Goal: Task Accomplishment & Management: Use online tool/utility

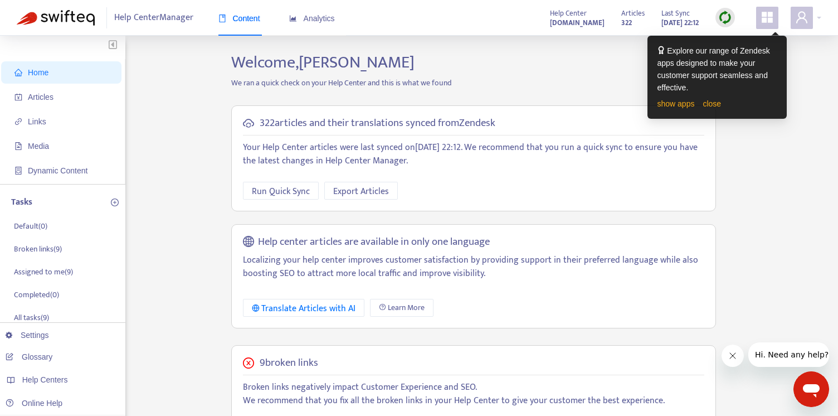
click at [707, 103] on link "close" at bounding box center [712, 103] width 18 height 9
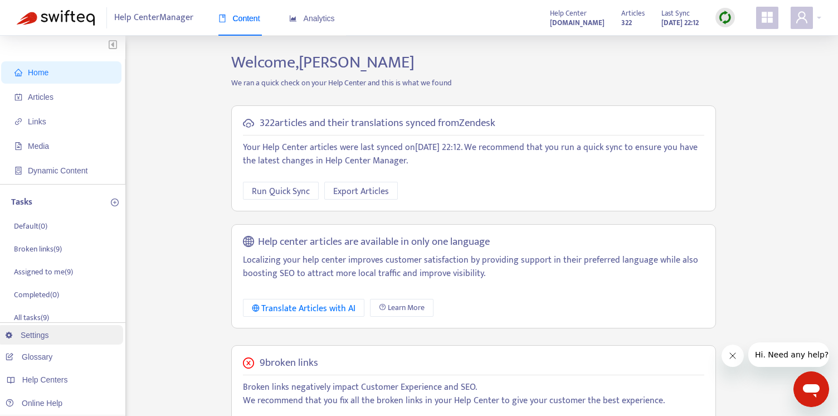
click at [35, 336] on link "Settings" at bounding box center [27, 334] width 43 height 9
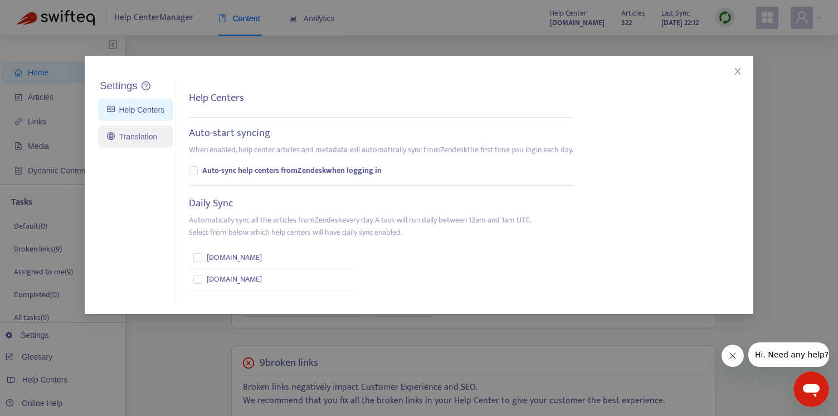
click at [133, 134] on link "Translation" at bounding box center [132, 136] width 50 height 9
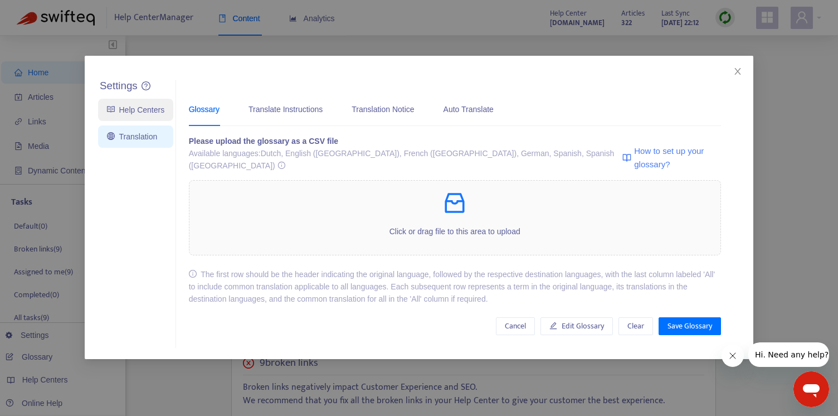
click at [139, 111] on link "Help Centers" at bounding box center [135, 109] width 57 height 9
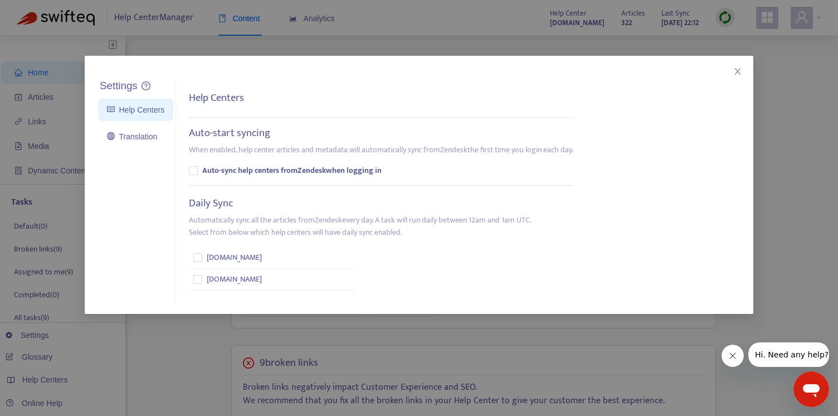
click at [740, 69] on icon "close" at bounding box center [737, 71] width 9 height 9
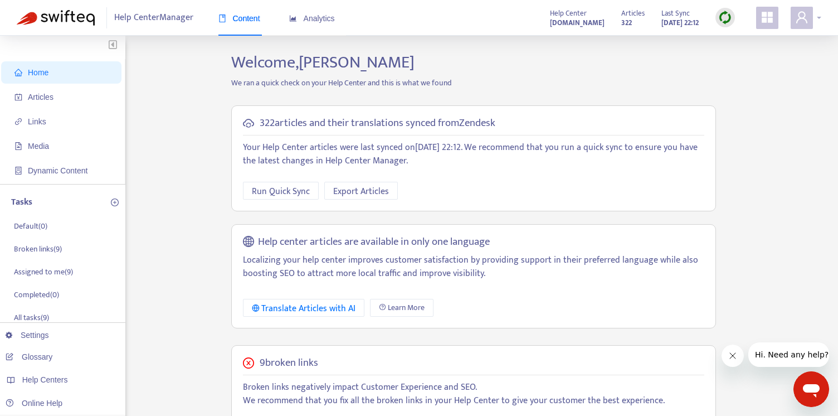
click at [818, 14] on div at bounding box center [806, 18] width 31 height 22
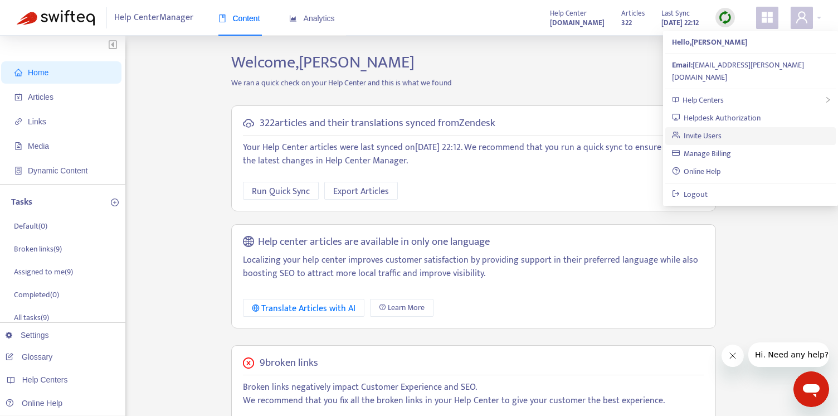
click at [700, 129] on link "Invite Users" at bounding box center [697, 135] width 50 height 13
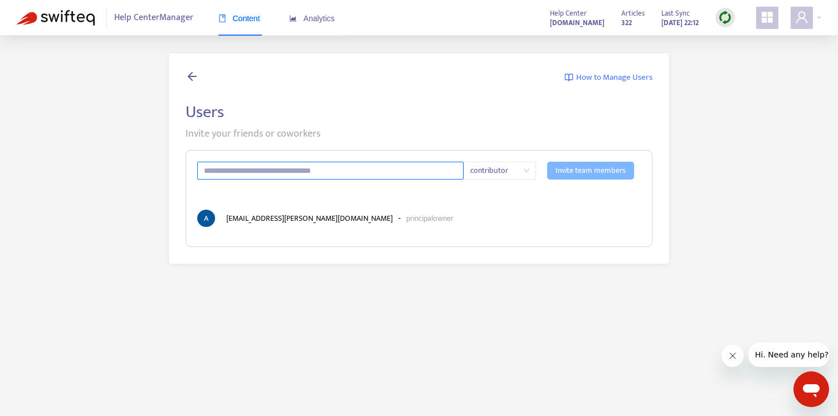
click at [265, 169] on input "text" at bounding box center [330, 171] width 266 height 18
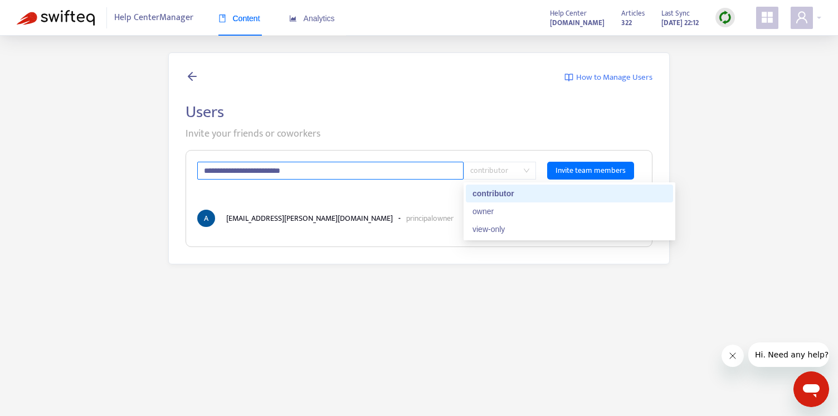
click at [502, 175] on span "contributor" at bounding box center [499, 170] width 59 height 17
type input "**********"
drag, startPoint x: 491, startPoint y: 194, endPoint x: 528, endPoint y: 188, distance: 37.3
click at [491, 194] on div "contributor" at bounding box center [570, 193] width 194 height 12
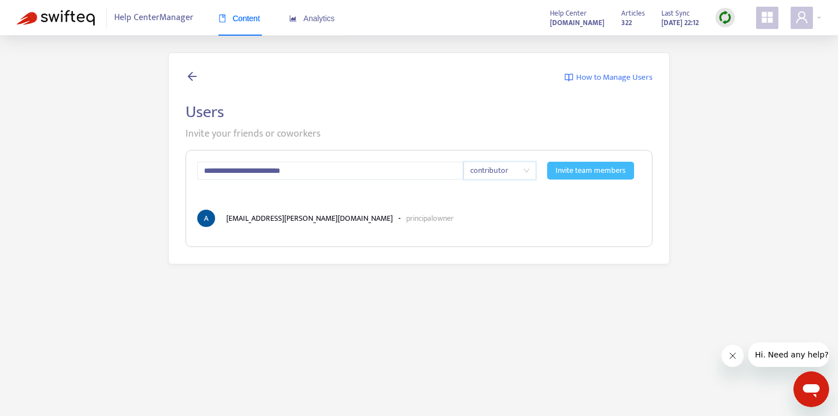
click at [580, 173] on span "Invite team members" at bounding box center [591, 170] width 70 height 12
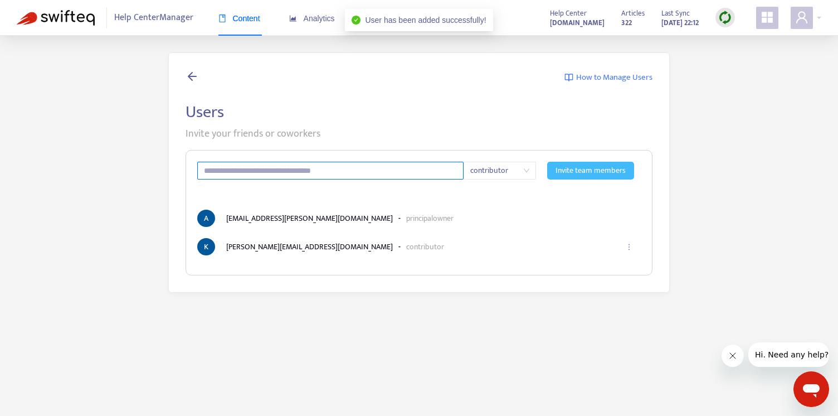
click at [362, 173] on input "text" at bounding box center [330, 171] width 266 height 18
type input "**********"
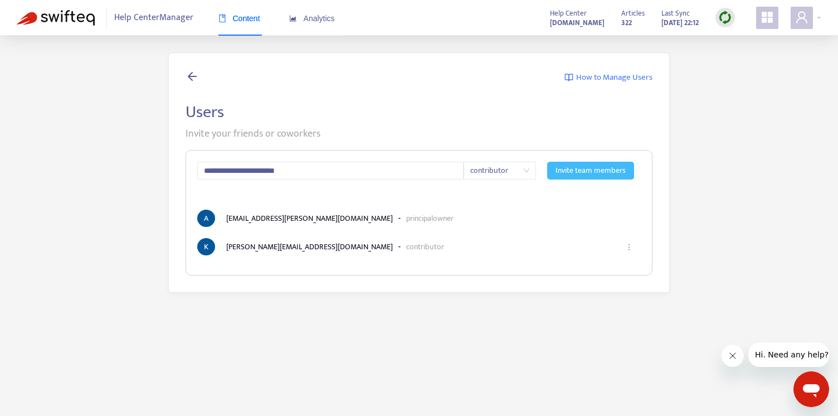
click at [608, 171] on span "Invite team members" at bounding box center [591, 170] width 70 height 12
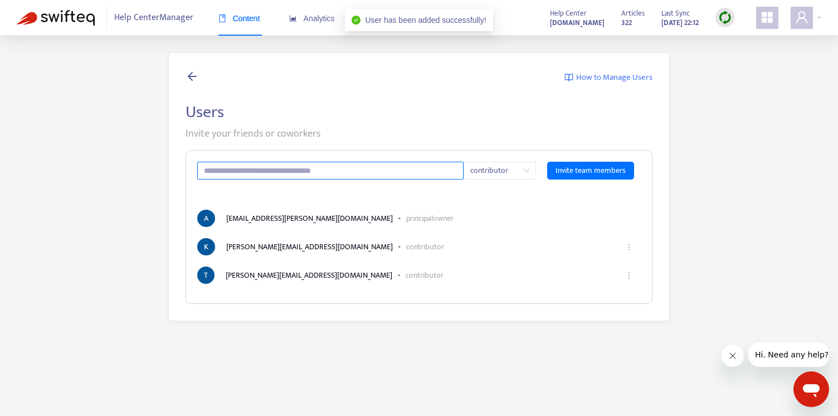
click at [332, 174] on input "text" at bounding box center [330, 171] width 266 height 18
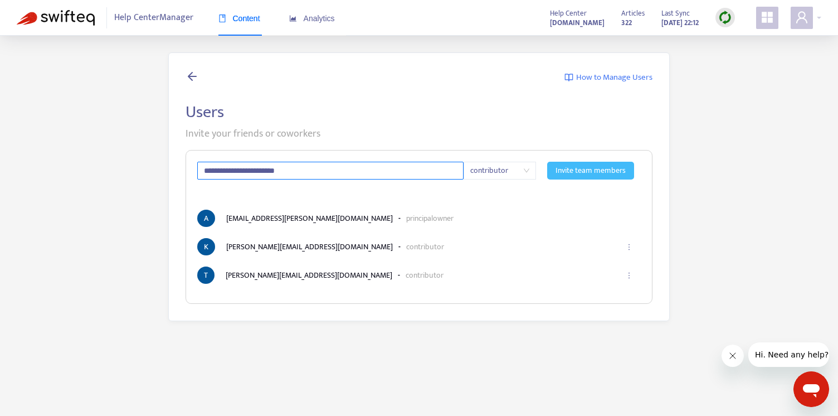
type input "**********"
click at [582, 171] on span "Invite team members" at bounding box center [591, 170] width 70 height 12
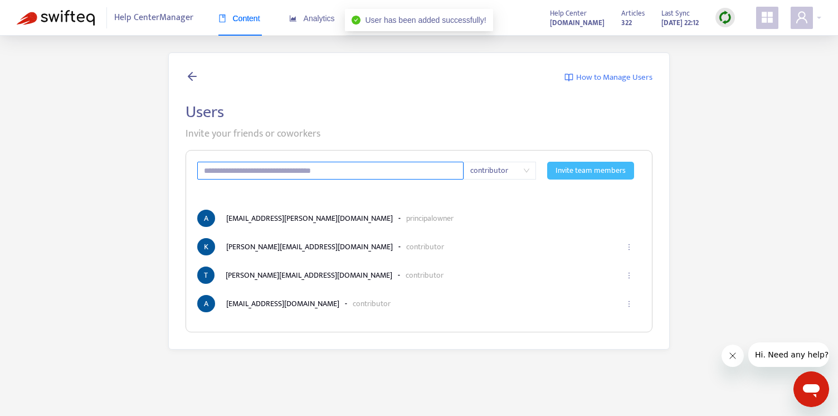
click at [352, 172] on input "text" at bounding box center [330, 171] width 266 height 18
type input "**********"
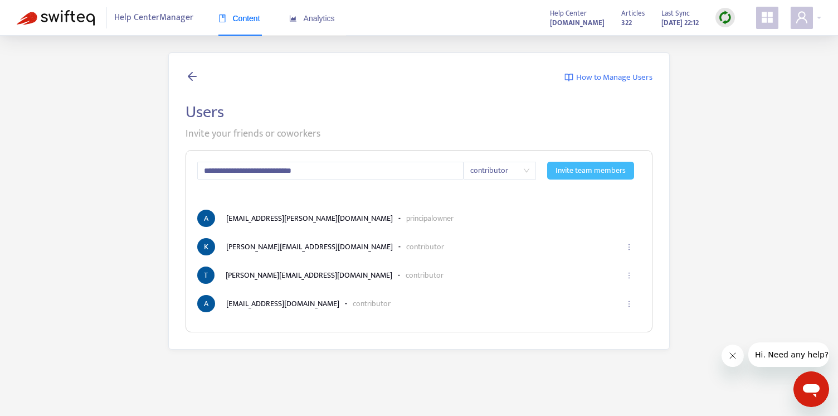
click at [595, 169] on span "Invite team members" at bounding box center [591, 170] width 70 height 12
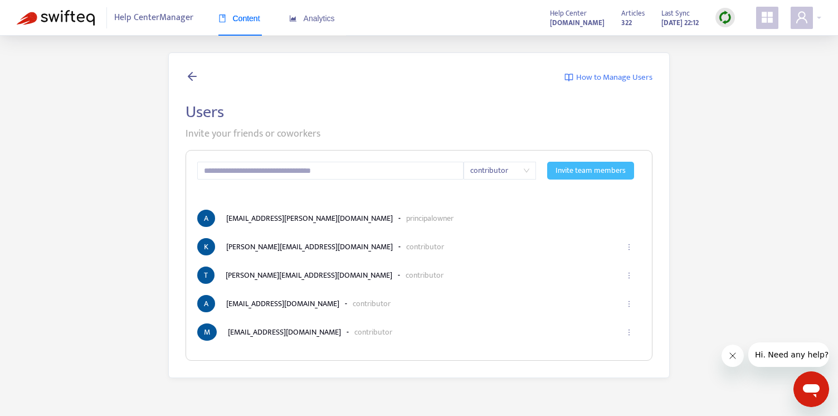
click at [191, 74] on icon at bounding box center [192, 76] width 13 height 14
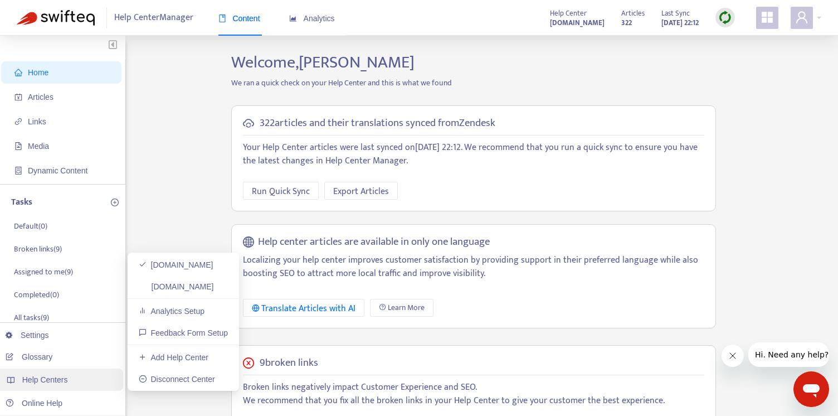
click at [56, 380] on span "Help Centers" at bounding box center [45, 379] width 46 height 9
click at [181, 355] on link "Add Help Center" at bounding box center [174, 357] width 70 height 9
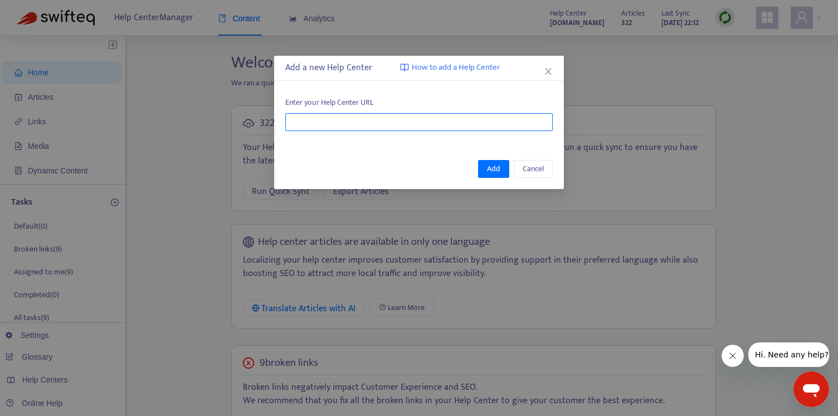
click at [421, 120] on input "text" at bounding box center [418, 122] width 267 height 18
paste input "**********"
click at [494, 164] on span "Add" at bounding box center [493, 169] width 13 height 12
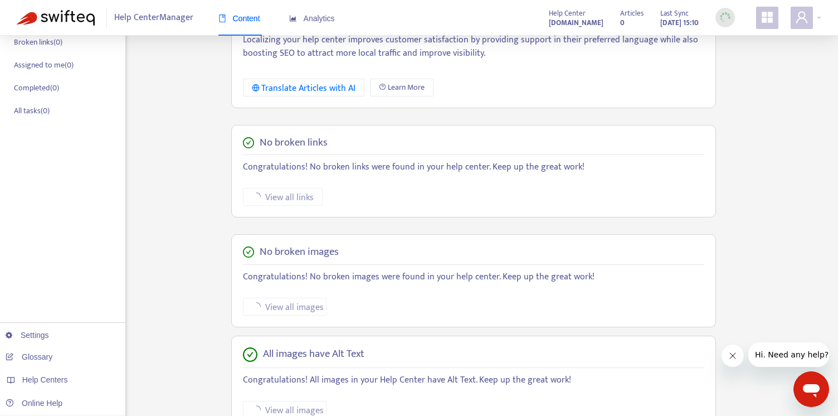
scroll to position [215, 0]
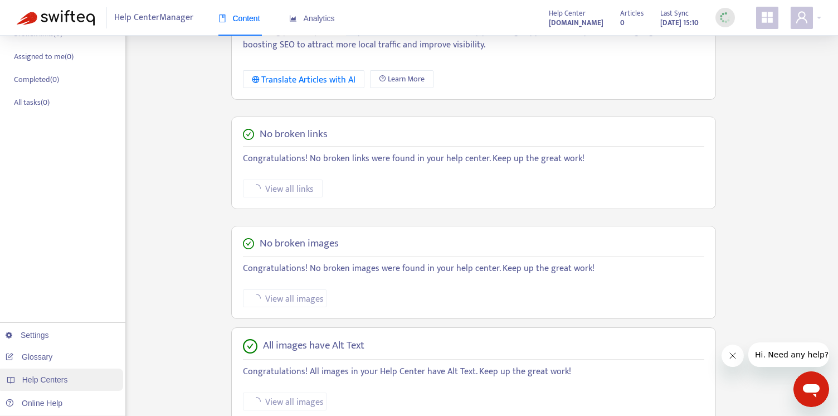
click at [40, 377] on span "Help Centers" at bounding box center [45, 379] width 46 height 9
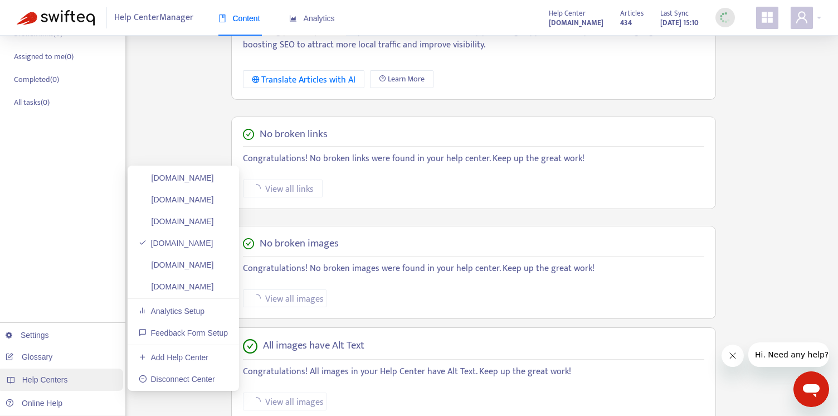
click at [69, 375] on div "Help Centers" at bounding box center [60, 379] width 126 height 22
click at [184, 354] on link "Add Help Center" at bounding box center [174, 357] width 70 height 9
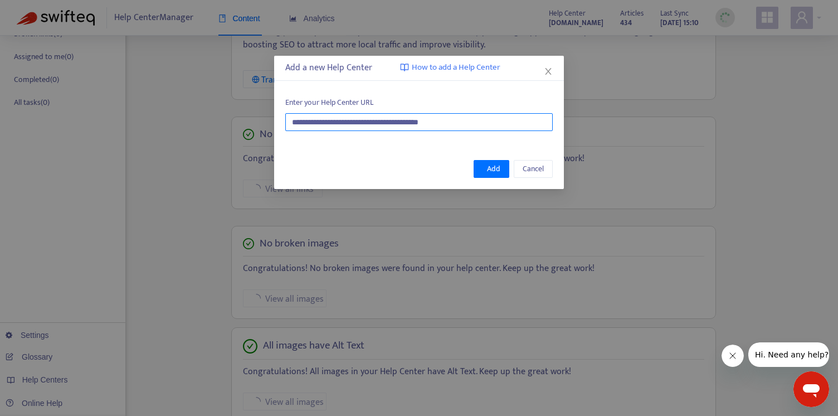
drag, startPoint x: 489, startPoint y: 121, endPoint x: 225, endPoint y: 114, distance: 264.2
click at [225, 114] on div "**********" at bounding box center [419, 208] width 838 height 416
paste input "text"
click at [480, 171] on button "Add" at bounding box center [492, 169] width 36 height 18
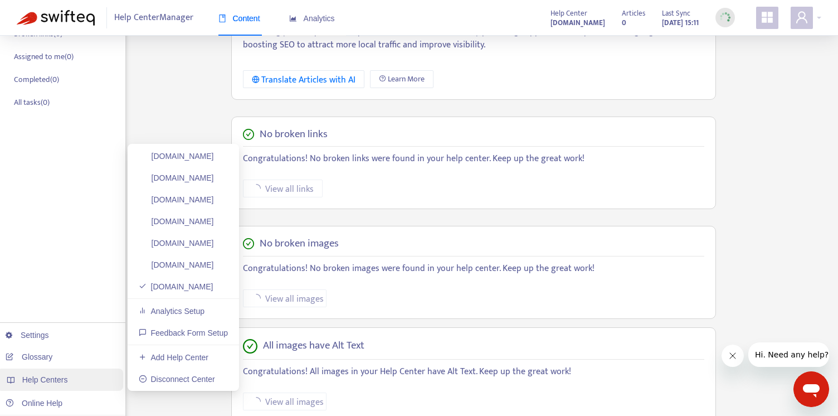
click at [36, 373] on div "Help Centers" at bounding box center [60, 379] width 126 height 22
click at [37, 381] on span "Help Centers" at bounding box center [45, 379] width 46 height 9
click at [197, 353] on link "Add Help Center" at bounding box center [174, 357] width 70 height 9
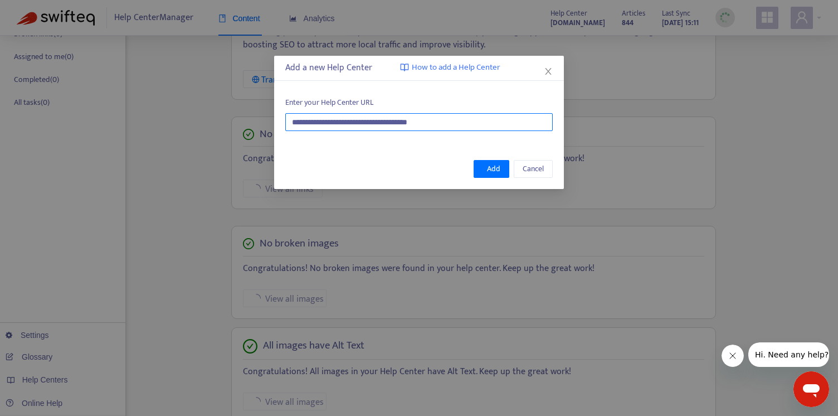
drag, startPoint x: 475, startPoint y: 119, endPoint x: 178, endPoint y: 123, distance: 297.0
click at [178, 123] on div "**********" at bounding box center [419, 208] width 838 height 416
paste input "****"
click at [495, 167] on span "Add" at bounding box center [493, 169] width 13 height 12
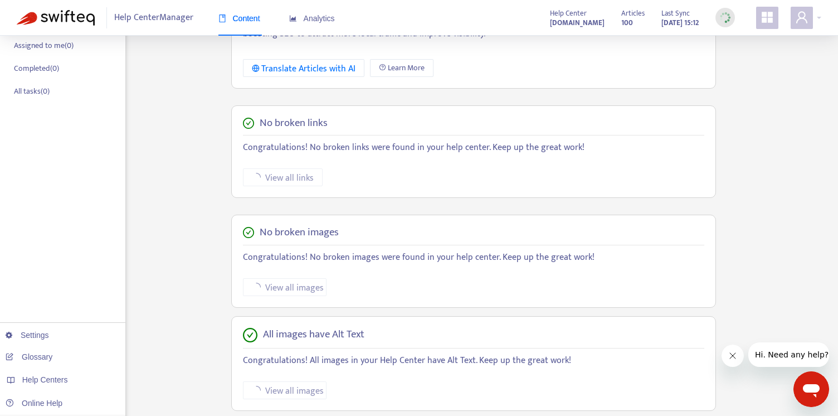
scroll to position [289, 0]
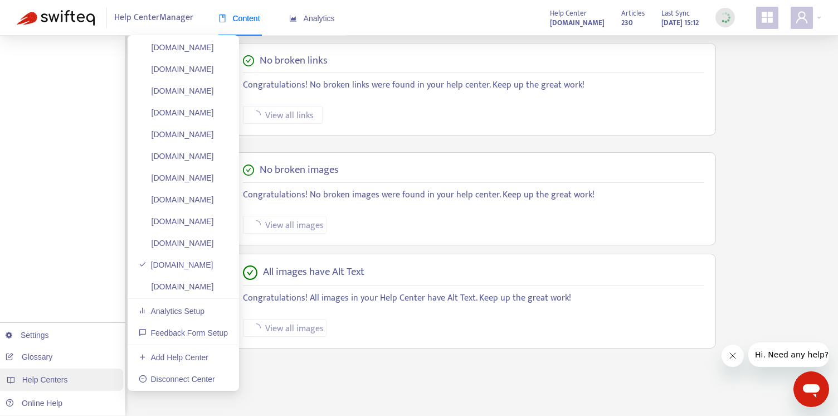
click at [71, 377] on div "Help Centers" at bounding box center [60, 379] width 126 height 22
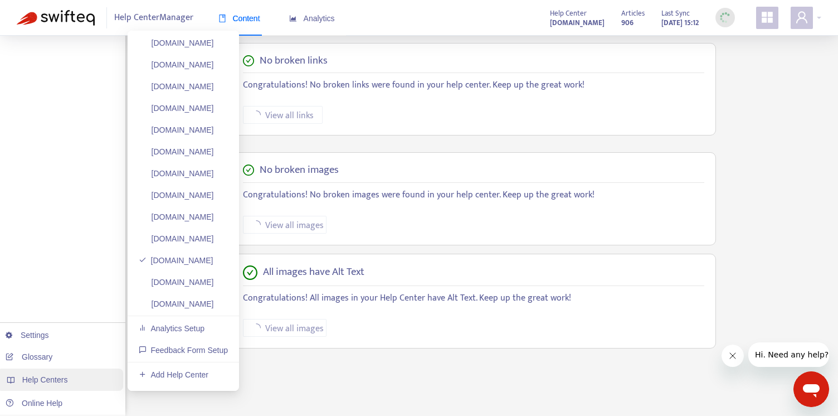
click at [40, 375] on span "Help Centers" at bounding box center [45, 379] width 46 height 9
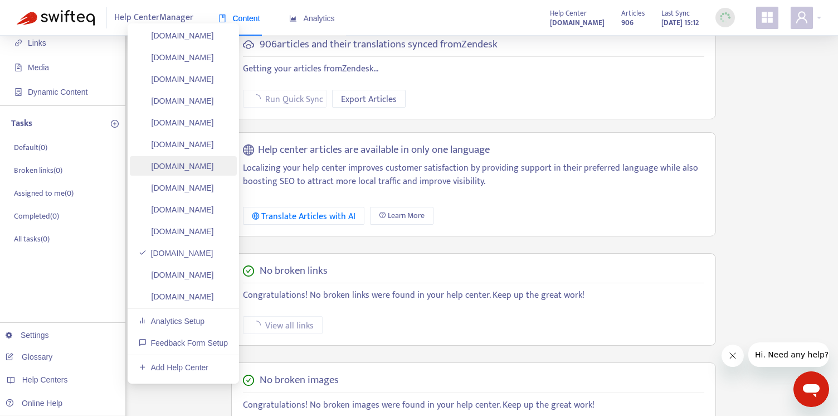
scroll to position [69, 0]
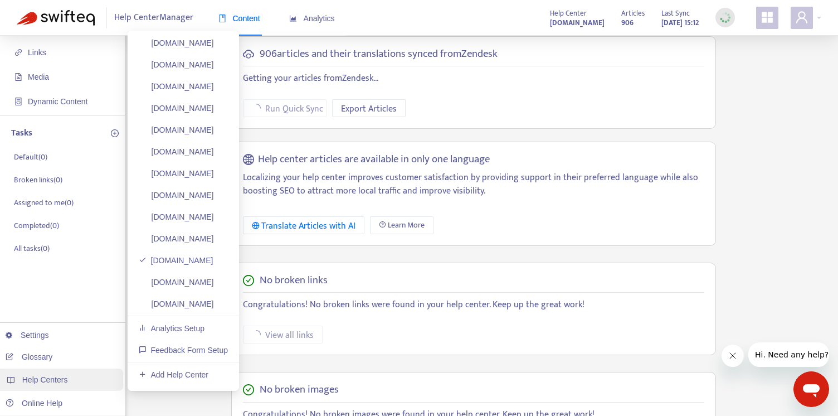
click at [46, 379] on span "Help Centers" at bounding box center [45, 379] width 46 height 9
click at [186, 370] on link "Add Help Center" at bounding box center [174, 374] width 70 height 9
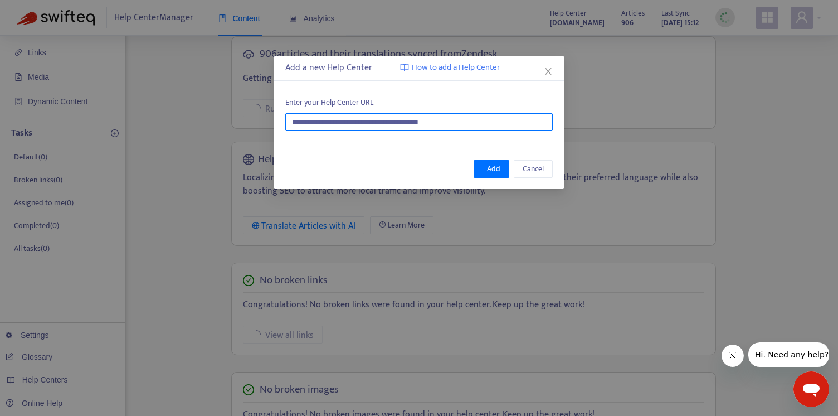
drag, startPoint x: 491, startPoint y: 120, endPoint x: 123, endPoint y: 90, distance: 369.0
click at [123, 90] on div "**********" at bounding box center [419, 208] width 838 height 416
paste input "****"
type input "**********"
click at [488, 173] on span "Add" at bounding box center [493, 169] width 13 height 12
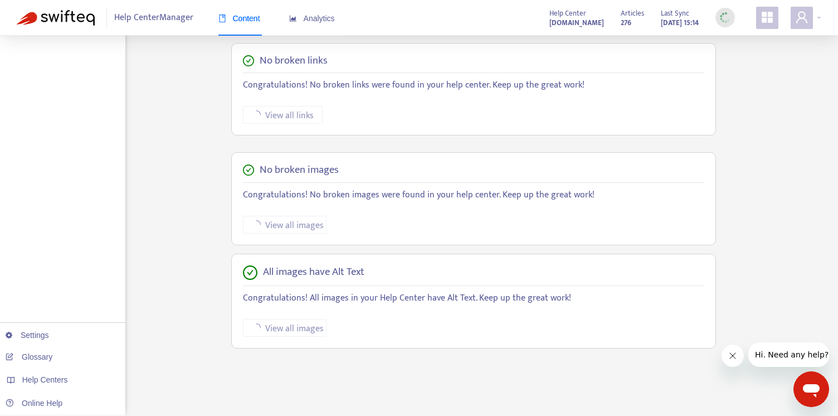
scroll to position [0, 0]
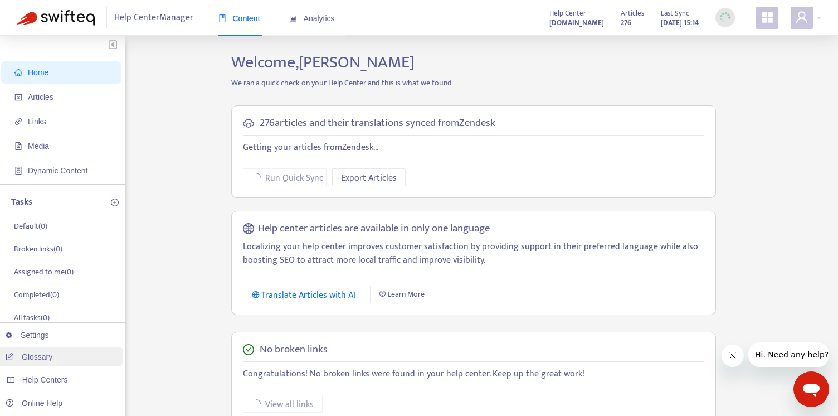
click at [32, 357] on link "Glossary" at bounding box center [29, 356] width 47 height 9
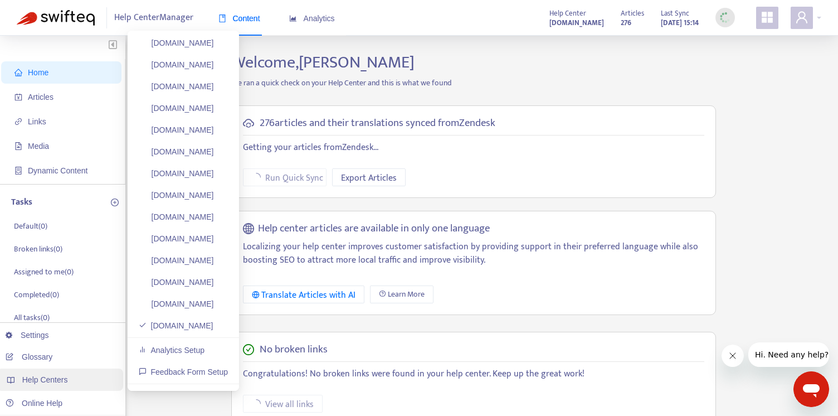
click at [56, 381] on span "Help Centers" at bounding box center [45, 379] width 46 height 9
click at [42, 378] on span "Help Centers" at bounding box center [45, 379] width 46 height 9
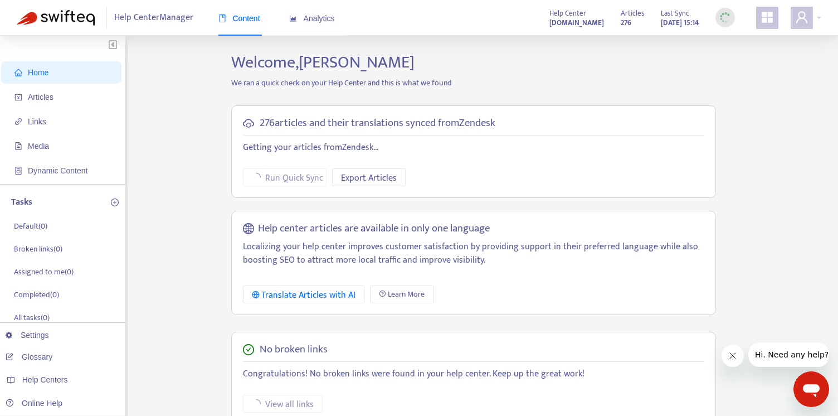
click at [792, 143] on div "Home Articles Links Media Dynamic Content Tasks Default ( 0 ) Broken links ( 0 …" at bounding box center [419, 378] width 805 height 652
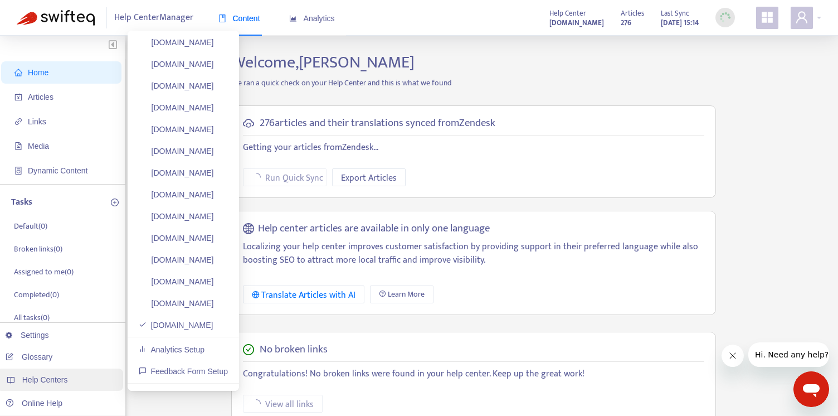
click at [36, 373] on div "Help Centers" at bounding box center [60, 379] width 126 height 22
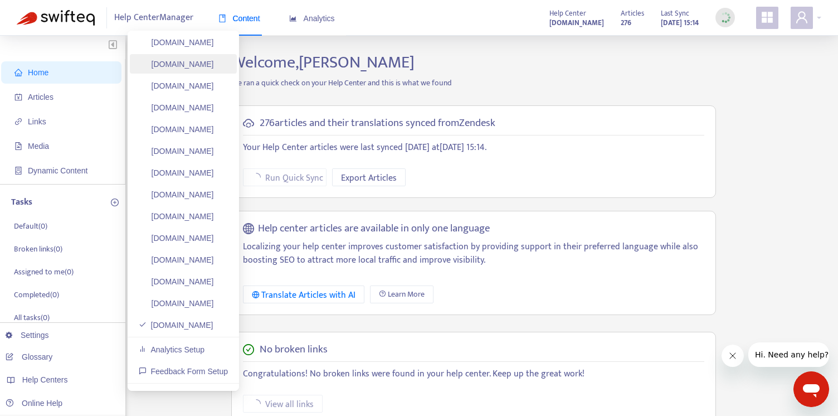
click at [192, 66] on link "[DOMAIN_NAME]" at bounding box center [176, 64] width 75 height 9
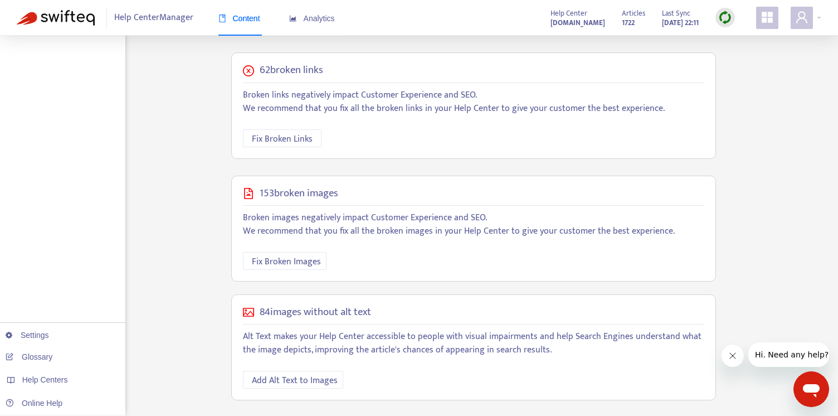
scroll to position [417, 0]
drag, startPoint x: 260, startPoint y: 308, endPoint x: 404, endPoint y: 303, distance: 143.9
click at [404, 303] on div "84 images without alt text Alt Text makes your Help Center accessible to people…" at bounding box center [473, 346] width 485 height 106
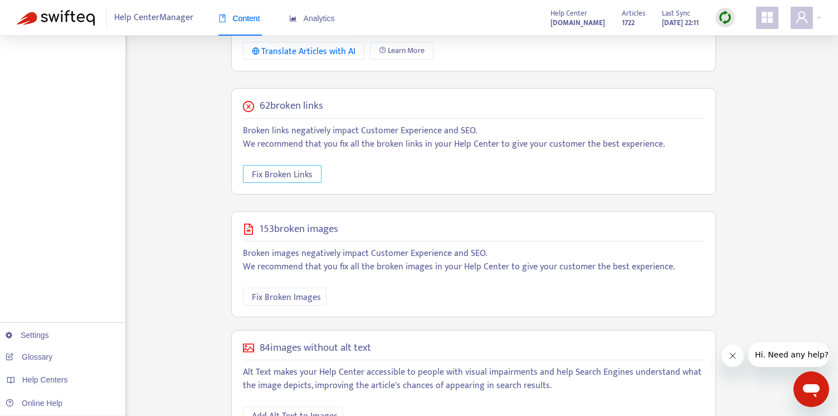
scroll to position [379, 0]
click at [265, 173] on span "Fix Broken Links" at bounding box center [282, 176] width 61 height 14
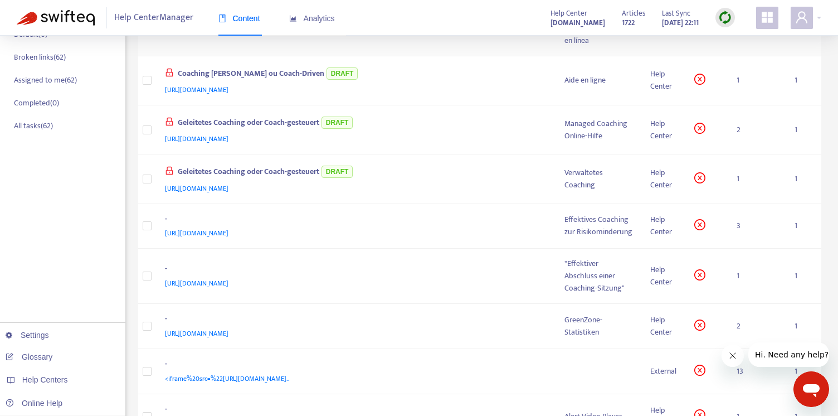
scroll to position [0, 0]
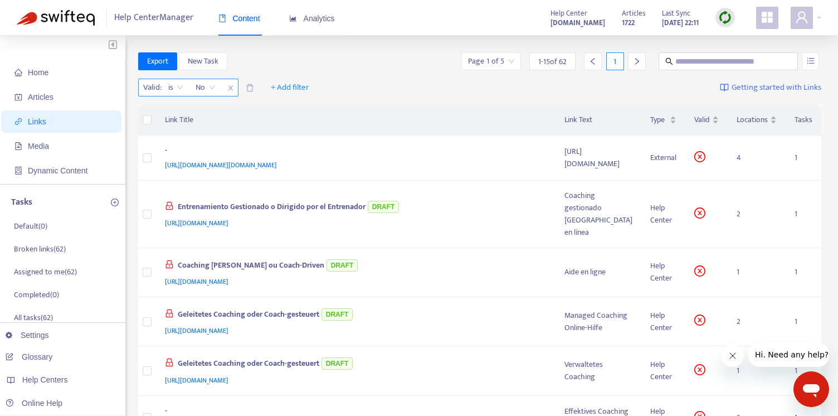
click at [178, 87] on span "is" at bounding box center [175, 87] width 15 height 17
click at [303, 87] on span "+ Add filter" at bounding box center [290, 87] width 38 height 13
click at [294, 111] on span "Language" at bounding box center [290, 110] width 38 height 12
click at [310, 87] on div at bounding box center [277, 87] width 67 height 13
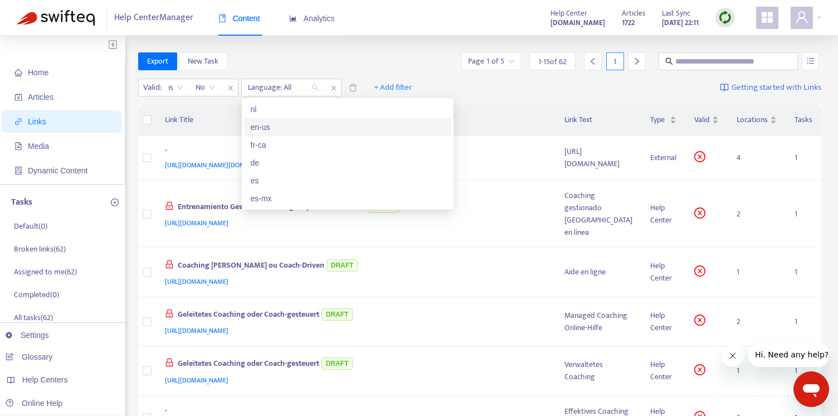
click at [268, 128] on div "en-us" at bounding box center [348, 127] width 194 height 12
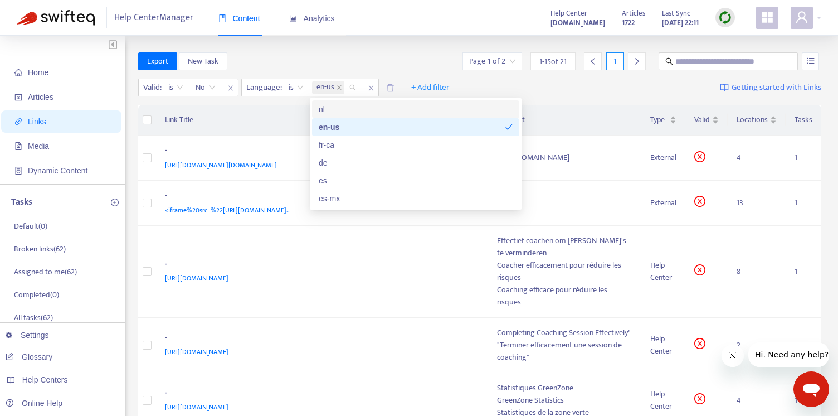
click at [245, 112] on th "Link Title" at bounding box center [322, 120] width 333 height 31
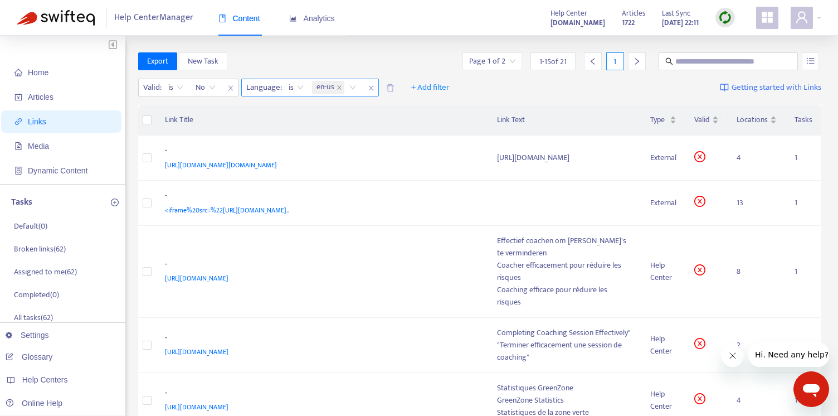
click at [299, 85] on span "is" at bounding box center [296, 87] width 15 height 17
click at [549, 93] on div "Valid : is No Language : is en-us + Add filter Getting started with Links" at bounding box center [480, 90] width 684 height 31
click at [222, 162] on span "https://route4me.com/account/telematics%22%20/o%20%22https://route4me.com/accou…" at bounding box center [221, 164] width 112 height 11
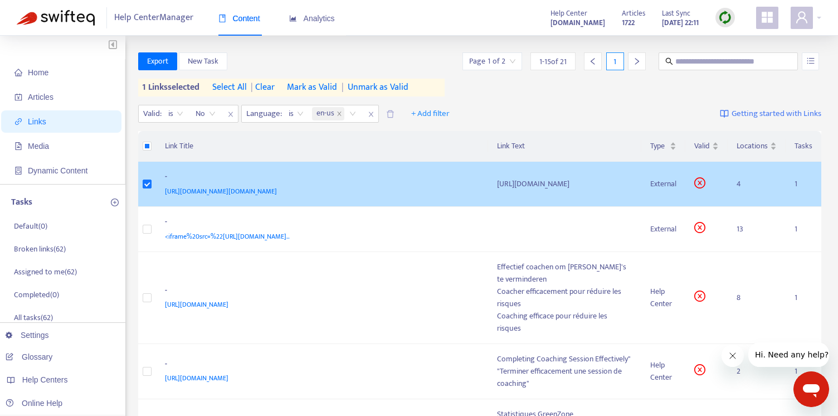
click at [573, 190] on div "https://route4me.com/account/telematics" at bounding box center [564, 184] width 135 height 12
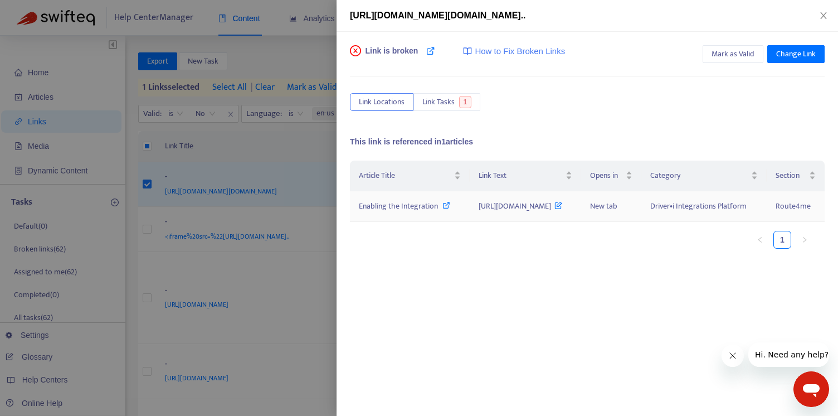
click at [442, 209] on icon at bounding box center [446, 205] width 8 height 8
drag, startPoint x: 750, startPoint y: 57, endPoint x: 746, endPoint y: 115, distance: 58.7
click at [749, 57] on span "Mark as Valid" at bounding box center [733, 54] width 43 height 12
click at [825, 16] on icon "close" at bounding box center [823, 15] width 9 height 9
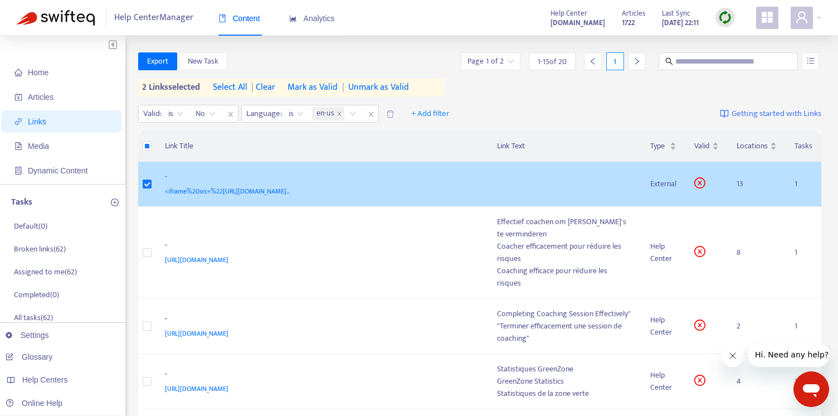
click at [554, 186] on td at bounding box center [564, 184] width 153 height 45
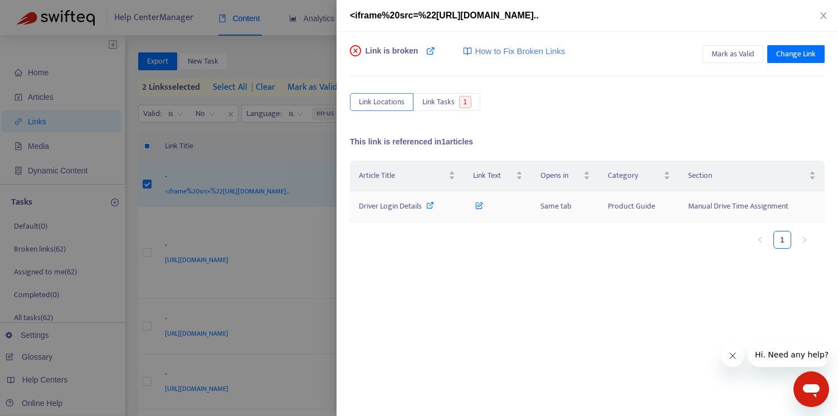
click at [430, 205] on icon at bounding box center [430, 205] width 8 height 8
click at [726, 53] on span "Mark as Valid" at bounding box center [733, 54] width 43 height 12
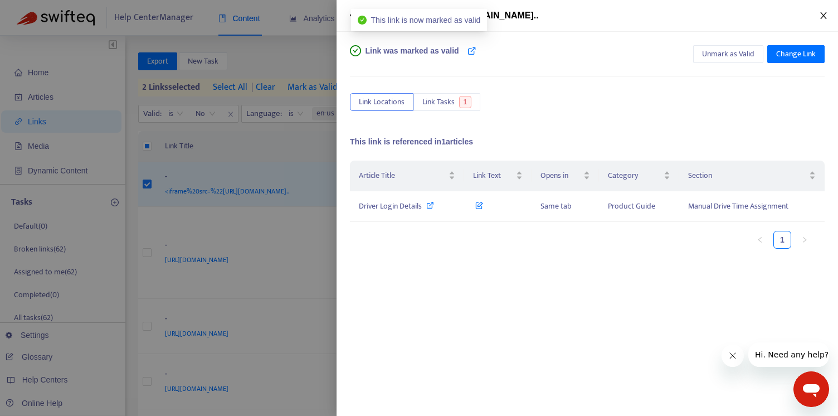
drag, startPoint x: 822, startPoint y: 14, endPoint x: 451, endPoint y: 81, distance: 377.6
click at [821, 14] on icon "close" at bounding box center [823, 15] width 6 height 7
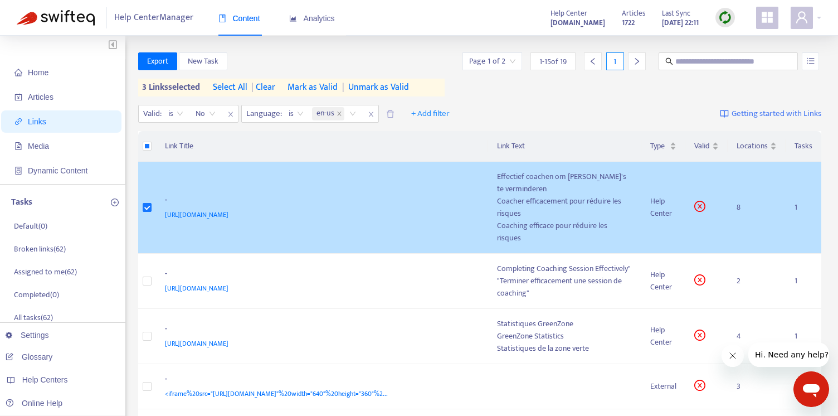
click at [497, 195] on div "Coacher efficacement pour réduire les risques" at bounding box center [564, 207] width 135 height 25
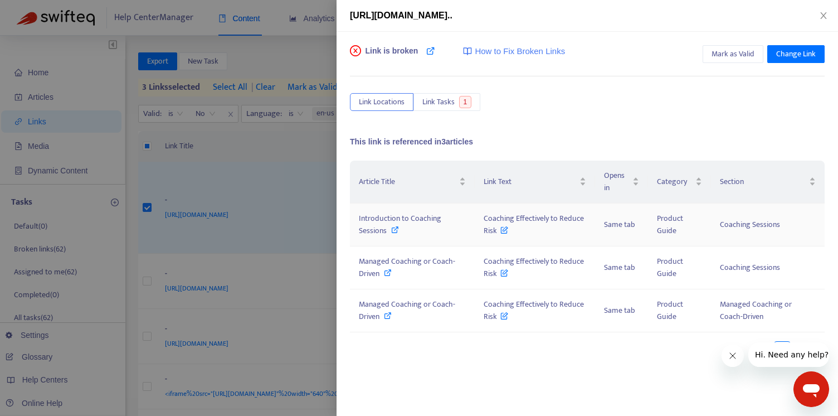
click at [397, 228] on icon at bounding box center [395, 230] width 8 height 8
click at [389, 272] on icon at bounding box center [388, 273] width 8 height 8
click at [389, 315] on icon at bounding box center [388, 315] width 8 height 8
click at [788, 53] on span "Change Link" at bounding box center [796, 54] width 40 height 12
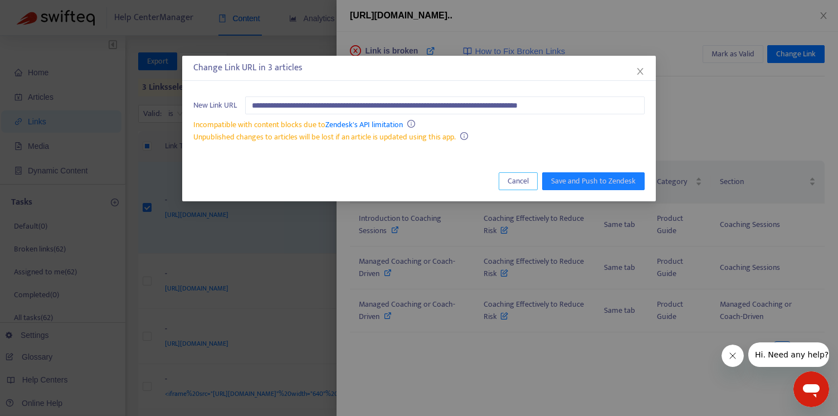
click at [528, 180] on span "Cancel" at bounding box center [518, 181] width 21 height 12
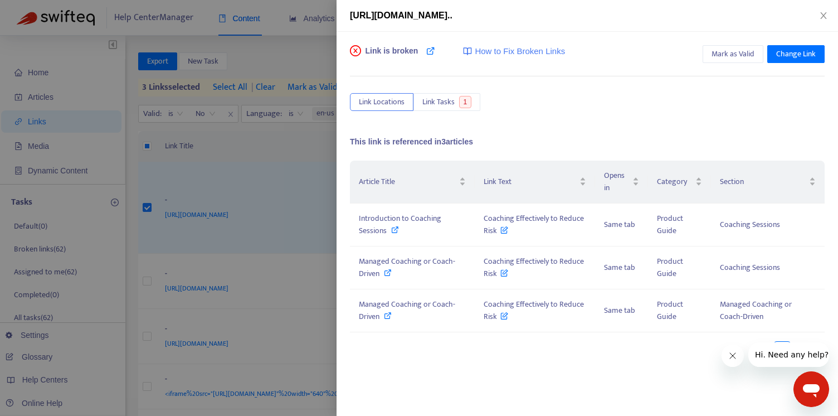
click at [732, 355] on icon "Close message from company" at bounding box center [732, 355] width 9 height 9
click at [823, 17] on icon "close" at bounding box center [823, 15] width 9 height 9
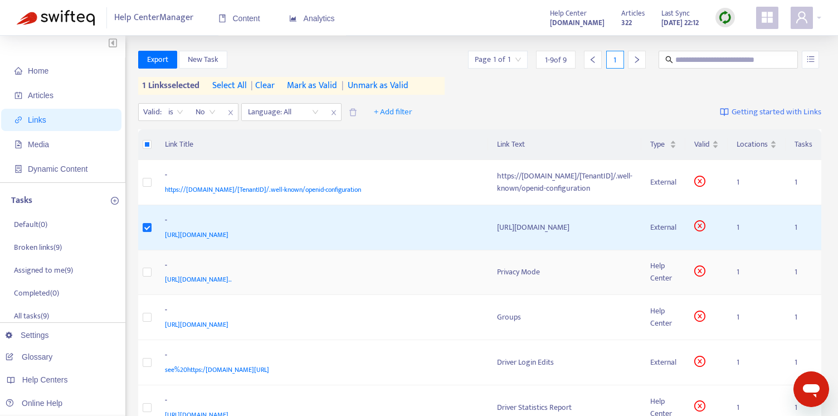
scroll to position [1, 0]
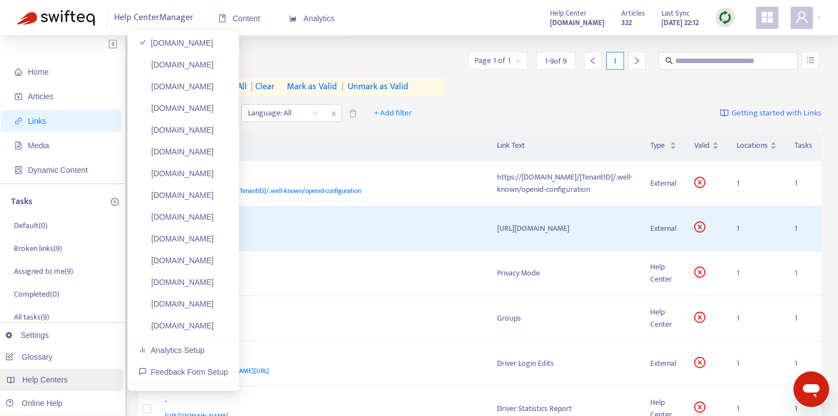
click at [33, 376] on span "Help Centers" at bounding box center [45, 379] width 46 height 9
click at [173, 62] on link "[DOMAIN_NAME]" at bounding box center [176, 64] width 75 height 9
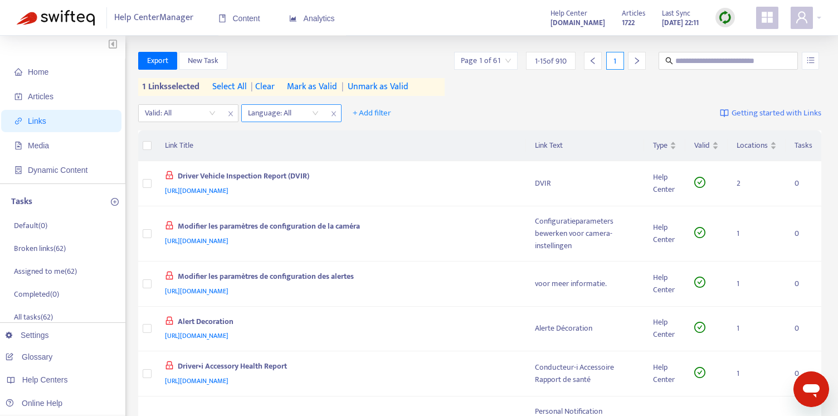
click at [285, 110] on div at bounding box center [277, 112] width 67 height 13
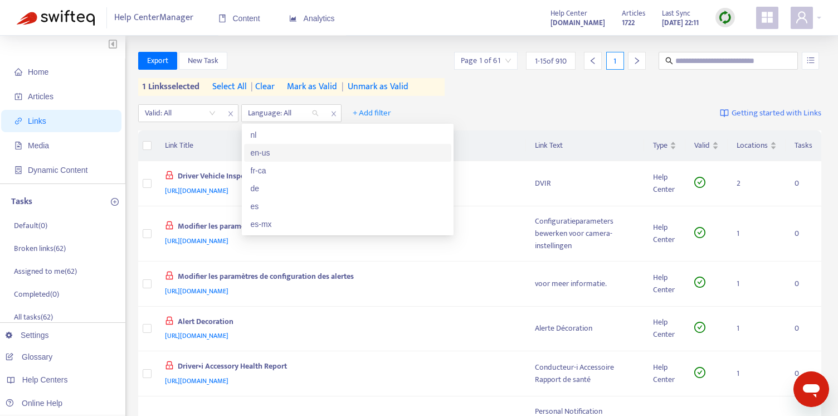
click at [267, 150] on div "en-us" at bounding box center [348, 153] width 194 height 12
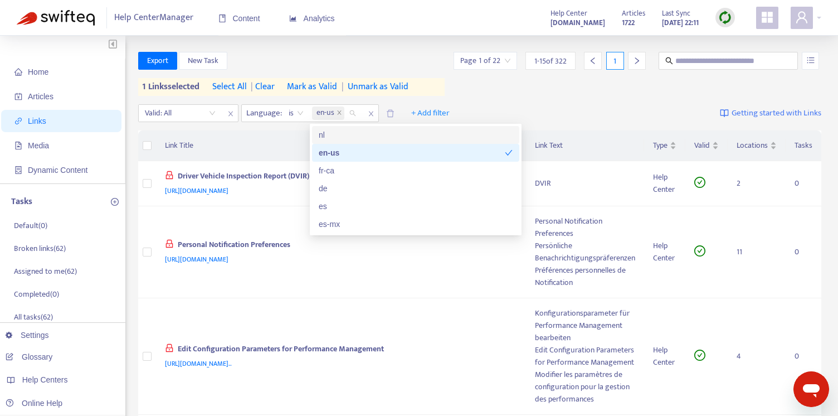
click at [520, 112] on div "Valid: All Language : is en-us + Add filter Getting started with Links" at bounding box center [480, 115] width 684 height 31
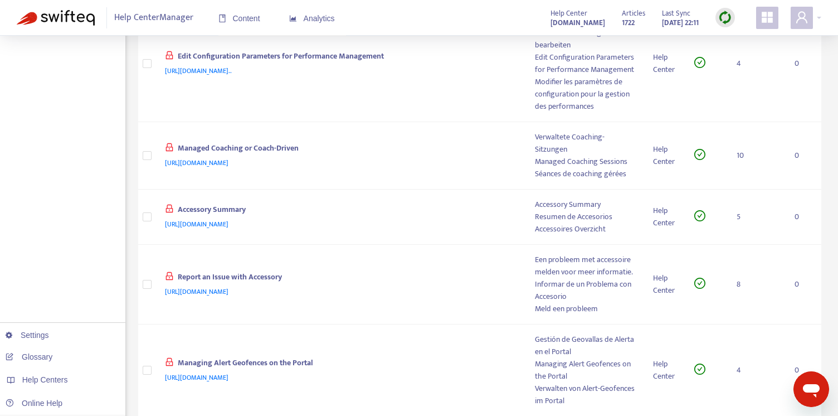
scroll to position [0, 0]
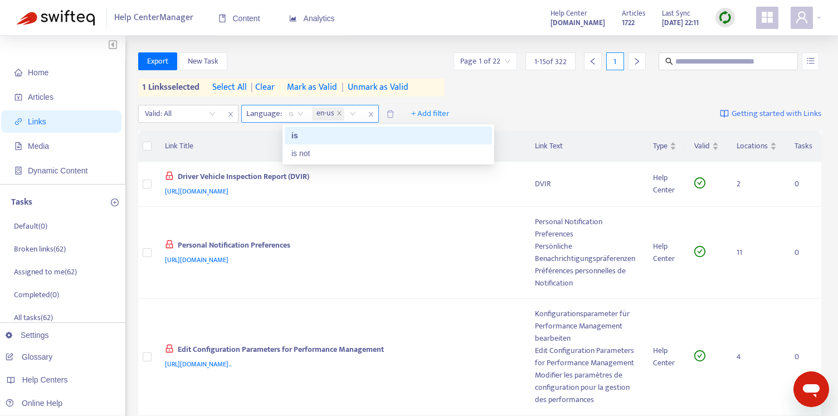
click at [301, 113] on span "is" at bounding box center [296, 113] width 15 height 17
click at [298, 132] on div "is" at bounding box center [388, 135] width 194 height 12
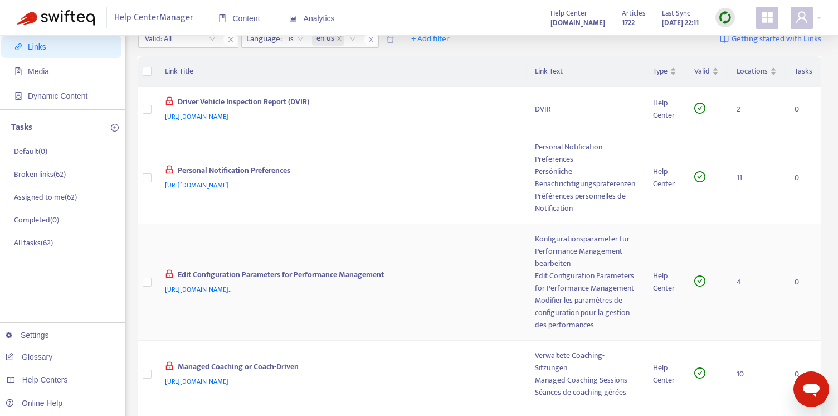
scroll to position [85, 0]
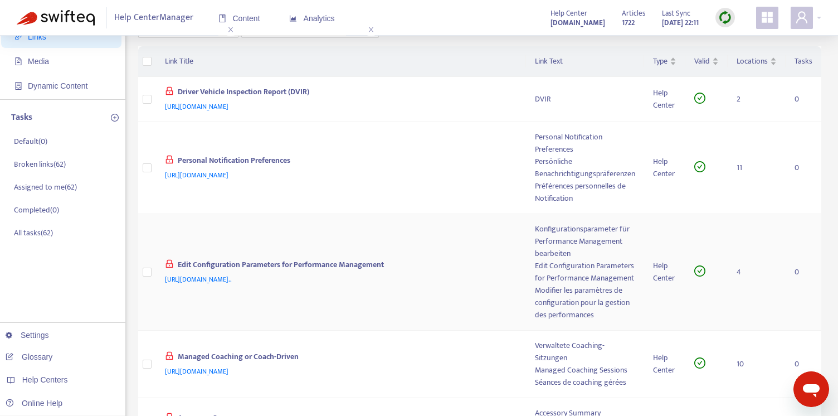
click at [554, 274] on div "Edit Configuration Parameters for Performance Management" at bounding box center [585, 272] width 100 height 25
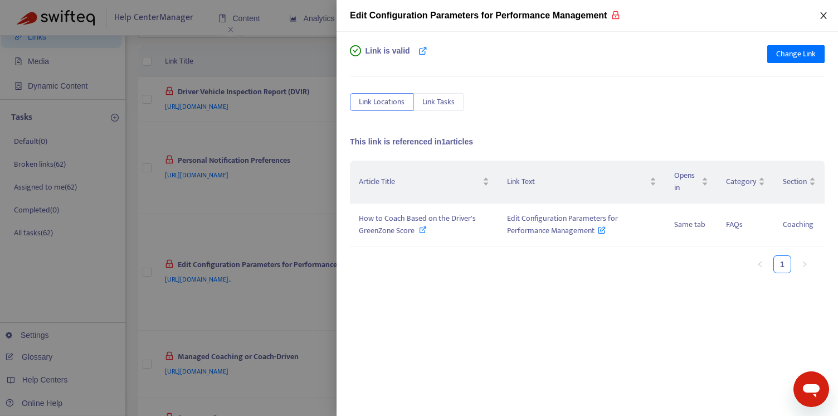
click at [822, 14] on icon "close" at bounding box center [823, 15] width 9 height 9
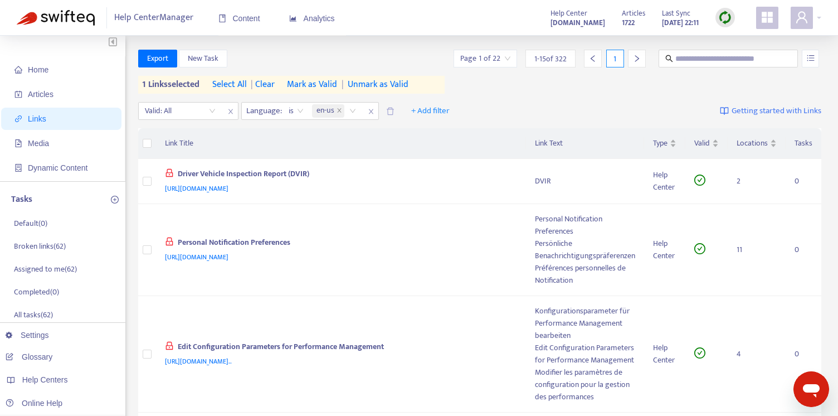
scroll to position [3, 0]
click at [168, 241] on icon "lock" at bounding box center [169, 240] width 9 height 9
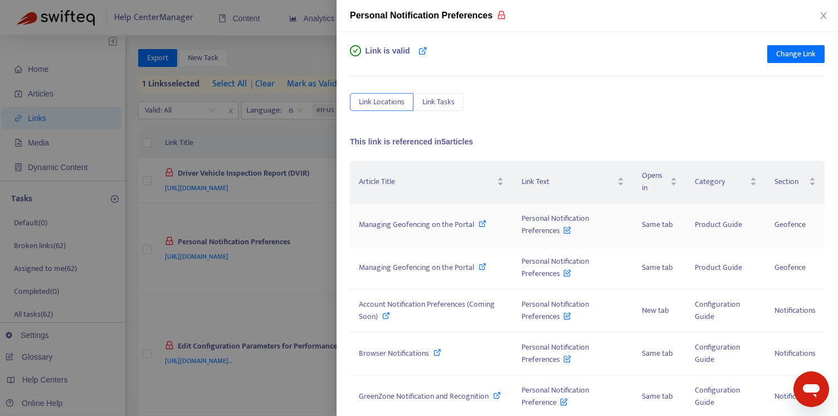
scroll to position [8, 0]
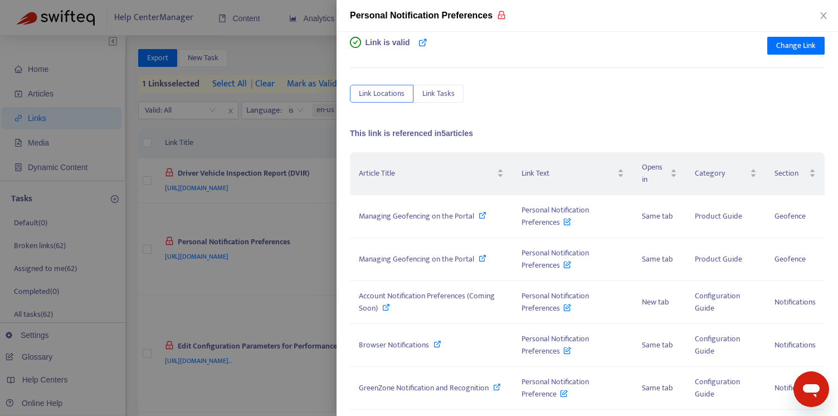
click at [391, 42] on span "Link is valid" at bounding box center [388, 48] width 45 height 22
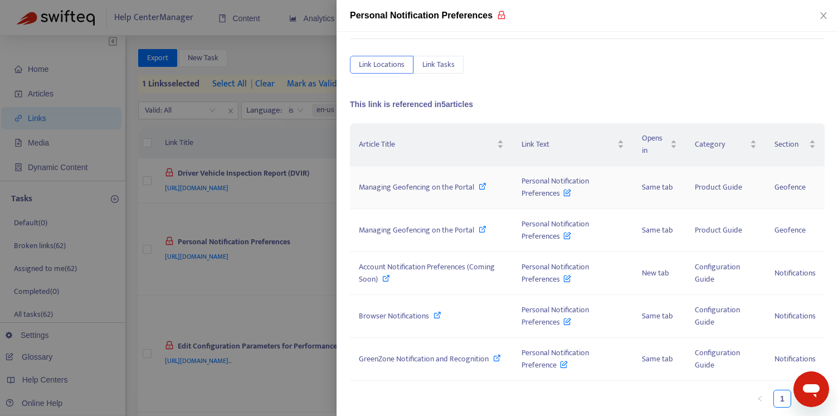
scroll to position [0, 0]
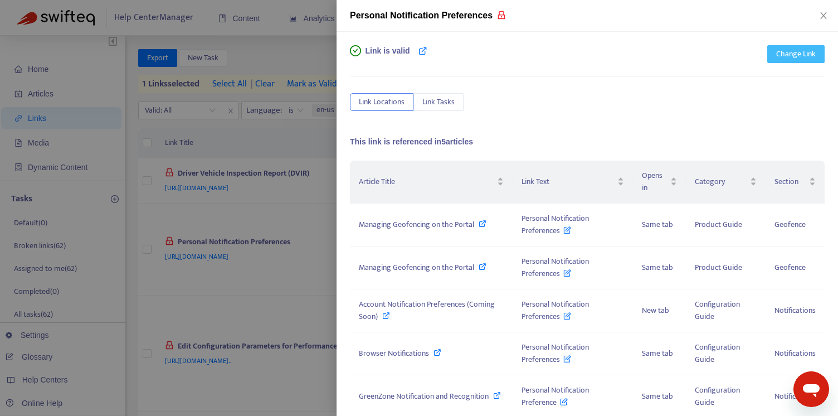
click at [795, 51] on span "Change Link" at bounding box center [796, 54] width 40 height 12
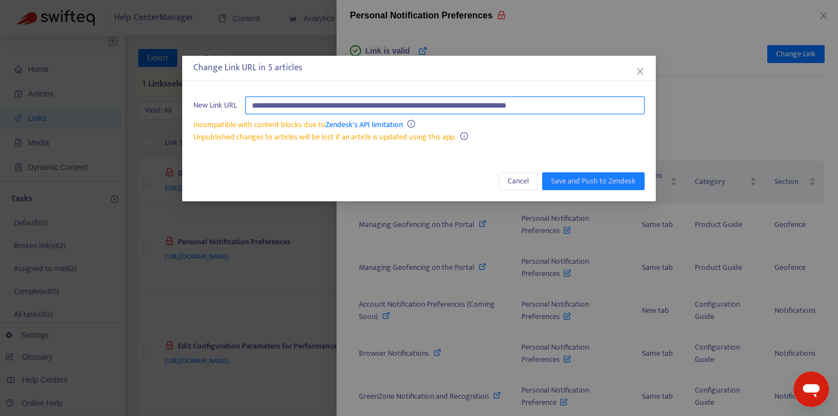
drag, startPoint x: 415, startPoint y: 105, endPoint x: 467, endPoint y: 104, distance: 51.8
click at [466, 104] on input "**********" at bounding box center [445, 105] width 400 height 18
click at [471, 104] on input "**********" at bounding box center [445, 105] width 400 height 18
click at [522, 178] on span "Cancel" at bounding box center [518, 181] width 21 height 12
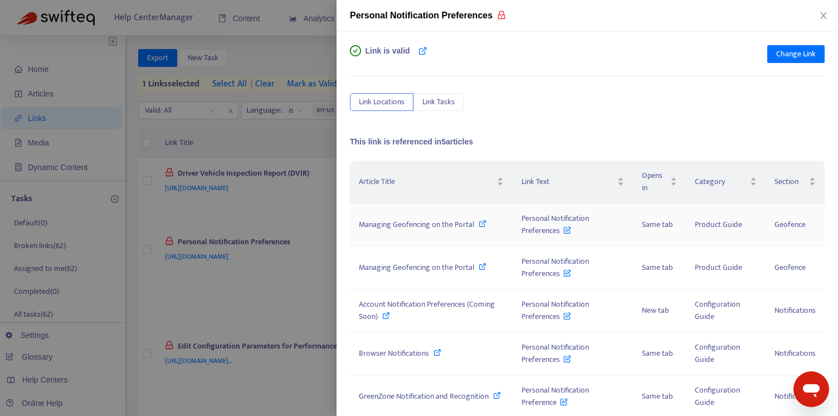
click at [483, 223] on icon at bounding box center [483, 224] width 8 height 8
drag, startPoint x: 824, startPoint y: 16, endPoint x: 743, endPoint y: 77, distance: 101.8
click at [824, 16] on icon "close" at bounding box center [823, 15] width 6 height 7
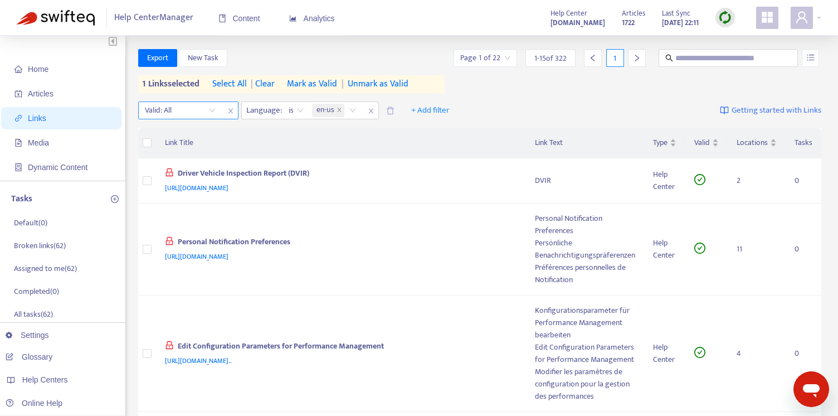
click at [208, 108] on input "search" at bounding box center [180, 110] width 71 height 17
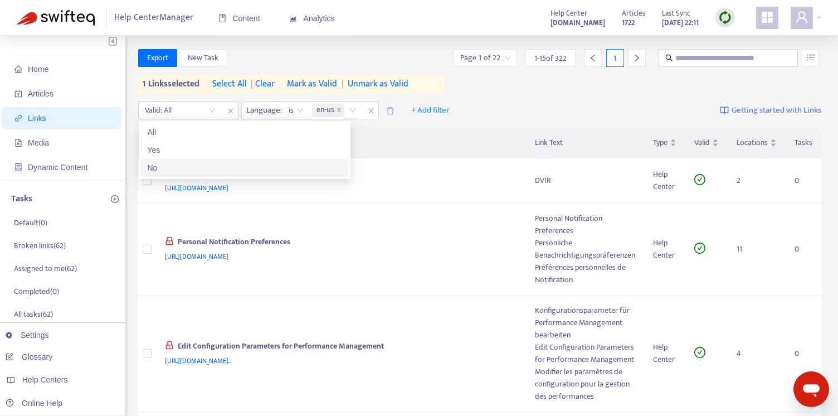
click at [167, 164] on div "No" at bounding box center [245, 168] width 194 height 12
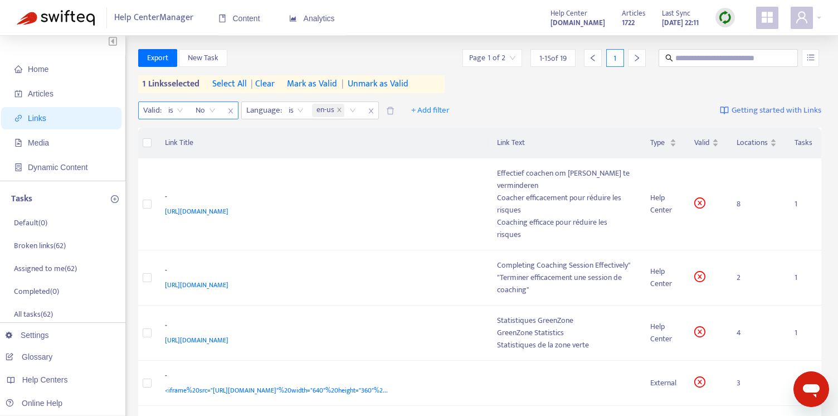
click at [212, 110] on span "No" at bounding box center [206, 110] width 20 height 17
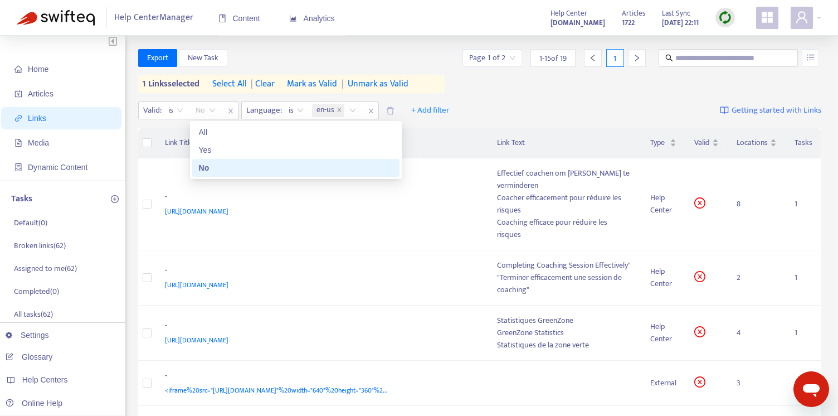
click at [223, 170] on div "No" at bounding box center [296, 168] width 194 height 12
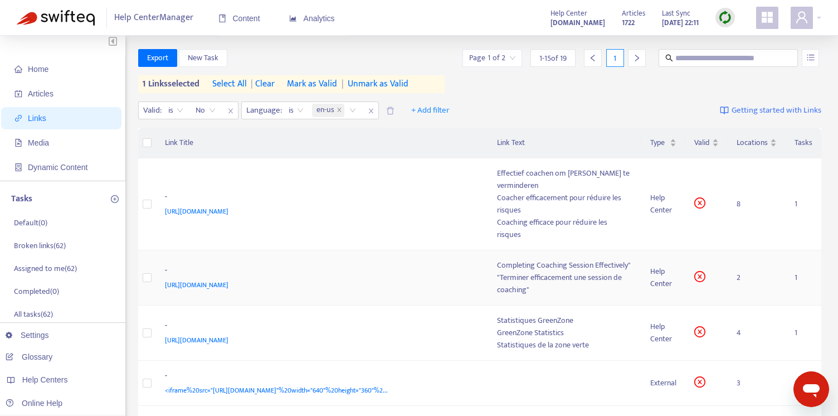
click at [518, 259] on div "Completing Coaching Session Effectively"" at bounding box center [564, 265] width 135 height 12
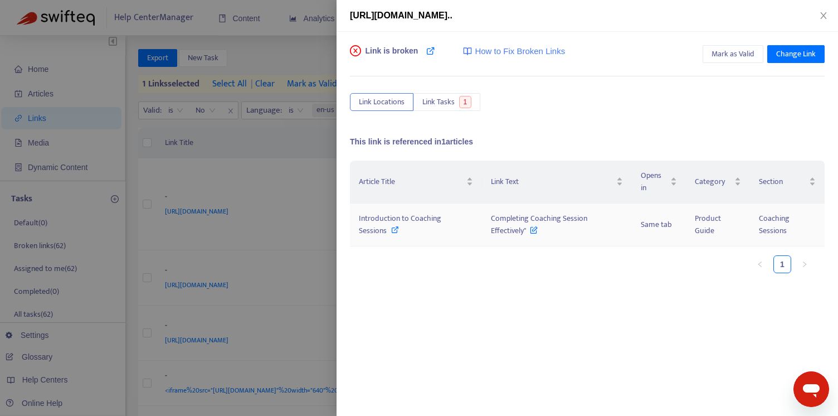
click at [394, 228] on icon at bounding box center [395, 230] width 8 height 8
click at [436, 101] on span "Link Tasks" at bounding box center [438, 102] width 32 height 12
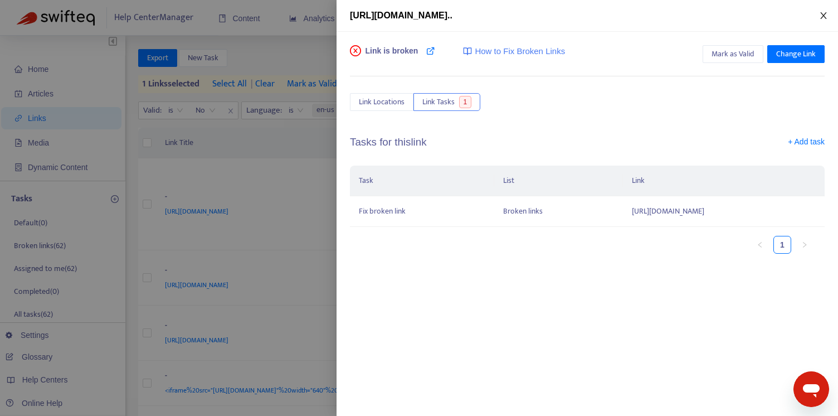
click at [824, 15] on icon "close" at bounding box center [823, 15] width 6 height 7
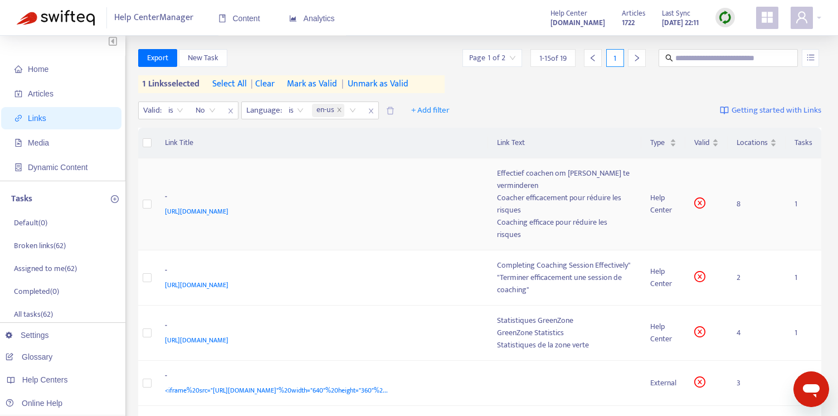
click at [503, 192] on div "Coacher efficacement pour réduire les risques" at bounding box center [564, 204] width 135 height 25
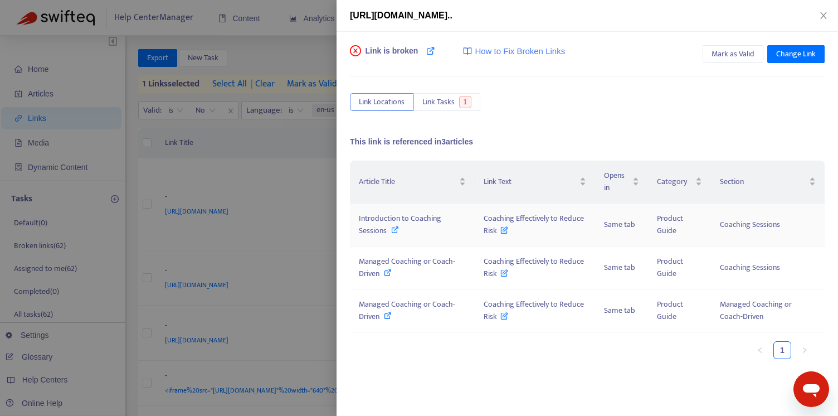
click at [395, 230] on icon at bounding box center [395, 230] width 8 height 8
click at [383, 268] on div "Managed Coaching or Coach-Driven" at bounding box center [412, 267] width 107 height 25
drag, startPoint x: 825, startPoint y: 15, endPoint x: 800, endPoint y: 30, distance: 29.2
click at [825, 15] on icon "close" at bounding box center [823, 15] width 9 height 9
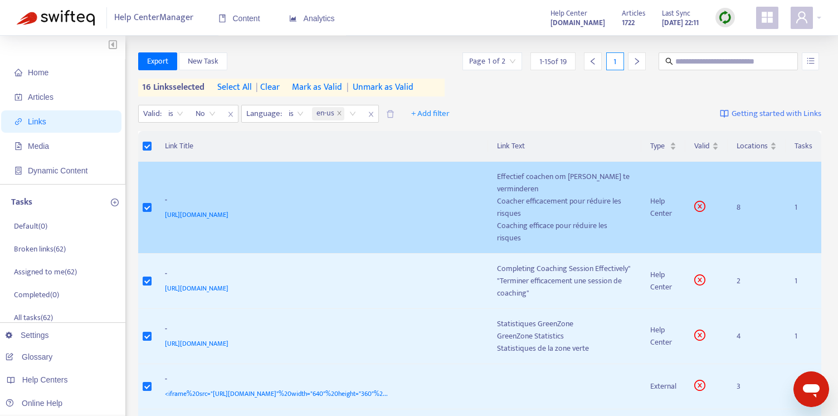
click at [702, 201] on icon "close-circle" at bounding box center [699, 206] width 11 height 11
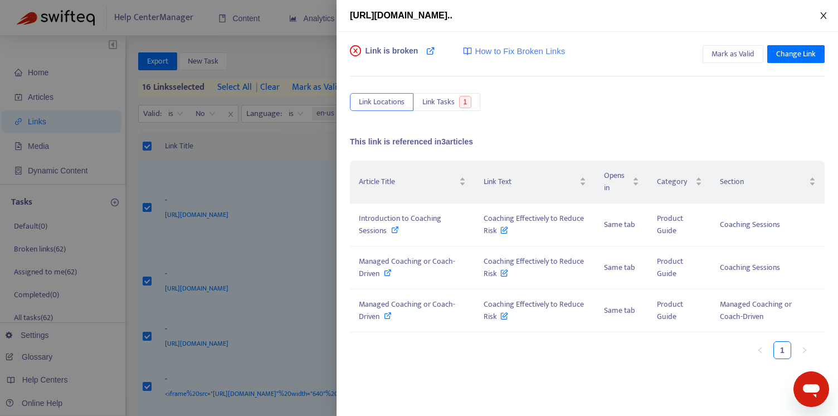
click at [822, 18] on icon "close" at bounding box center [823, 15] width 9 height 9
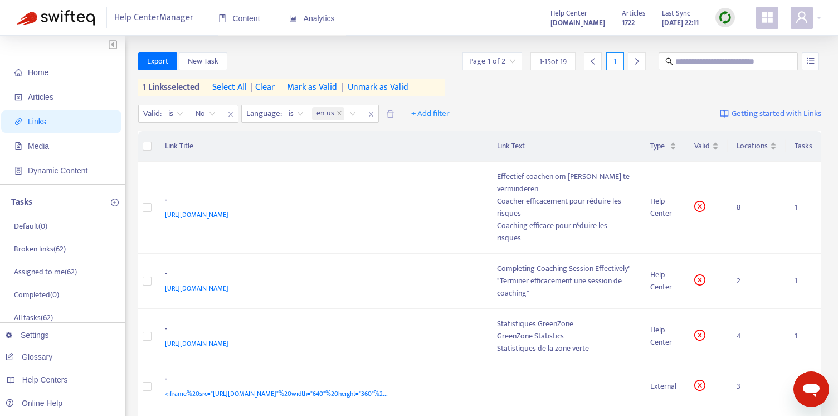
click at [726, 15] on img at bounding box center [725, 18] width 14 height 14
click at [756, 45] on link "Quick Sync" at bounding box center [747, 40] width 47 height 13
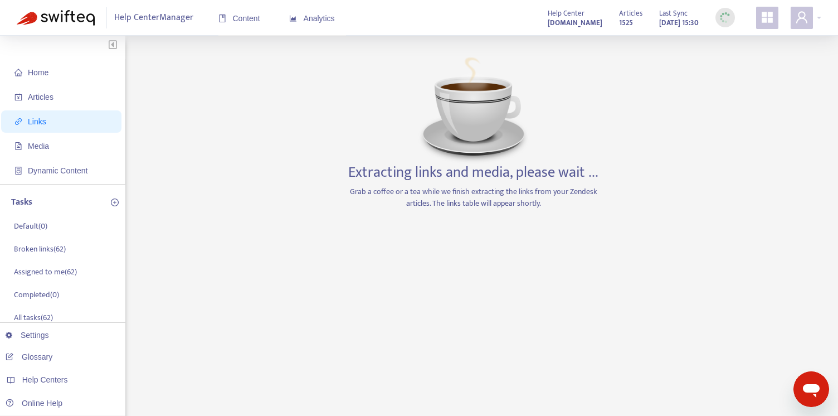
click at [468, 300] on div "Extracting links and media, please wait ... Grab a coffee or a tea while we fin…" at bounding box center [474, 378] width 262 height 652
click at [35, 146] on span "Media" at bounding box center [38, 146] width 21 height 9
click at [37, 123] on span "Links" at bounding box center [37, 121] width 18 height 9
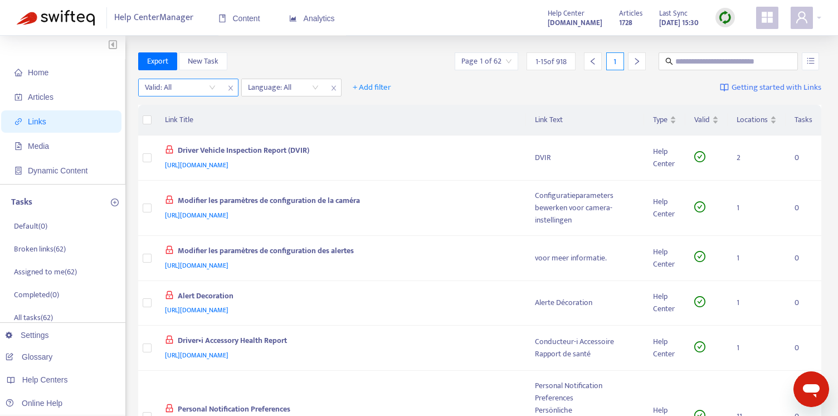
click at [210, 87] on input "search" at bounding box center [180, 87] width 71 height 17
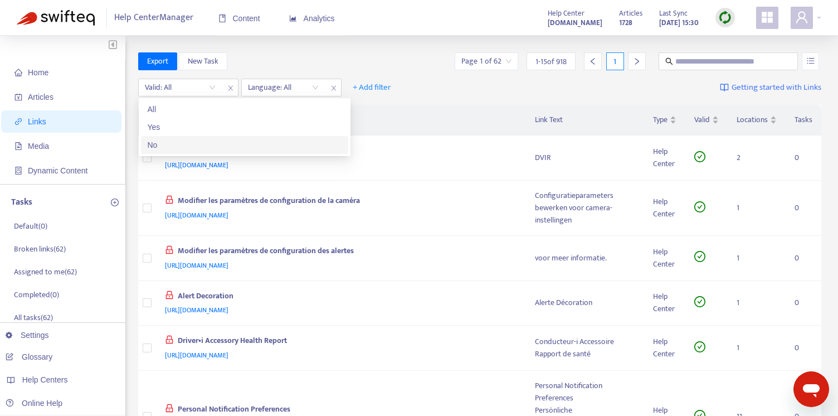
click at [153, 142] on div "No" at bounding box center [245, 145] width 194 height 12
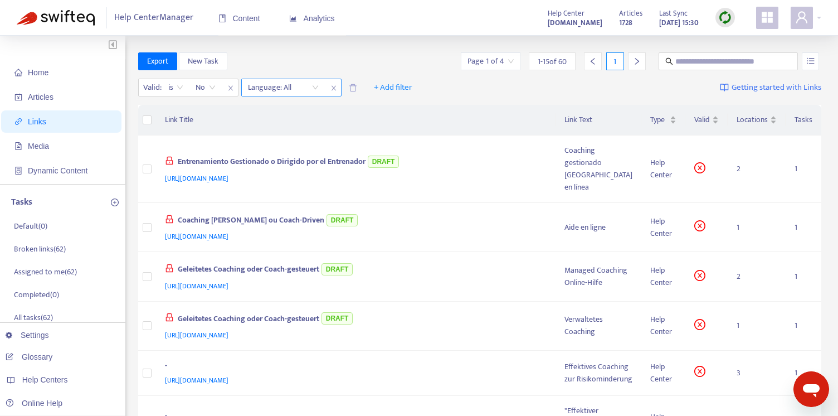
click at [315, 87] on div "Language: All" at bounding box center [283, 87] width 83 height 17
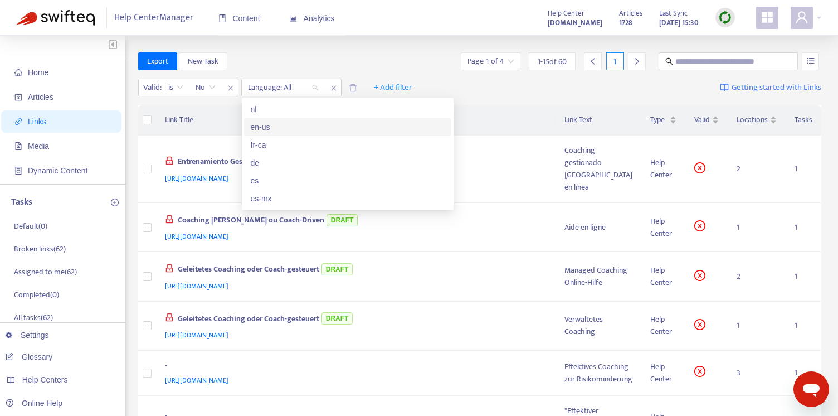
click at [264, 129] on div "en-us" at bounding box center [348, 127] width 194 height 12
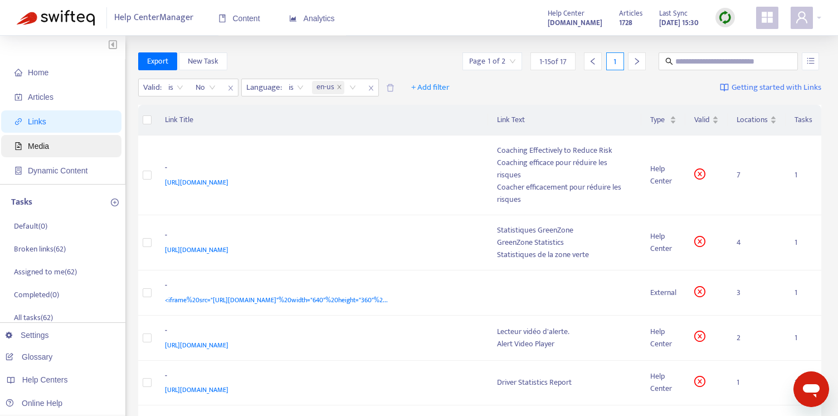
click at [37, 145] on span "Media" at bounding box center [38, 146] width 21 height 9
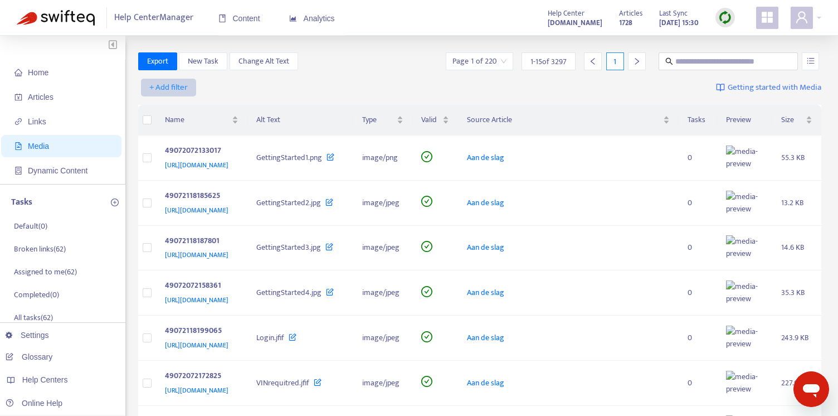
click at [168, 87] on span "+ Add filter" at bounding box center [168, 87] width 38 height 13
click at [172, 109] on span "Language" at bounding box center [169, 110] width 38 height 12
click at [211, 85] on div "Language: All" at bounding box center [180, 87] width 83 height 17
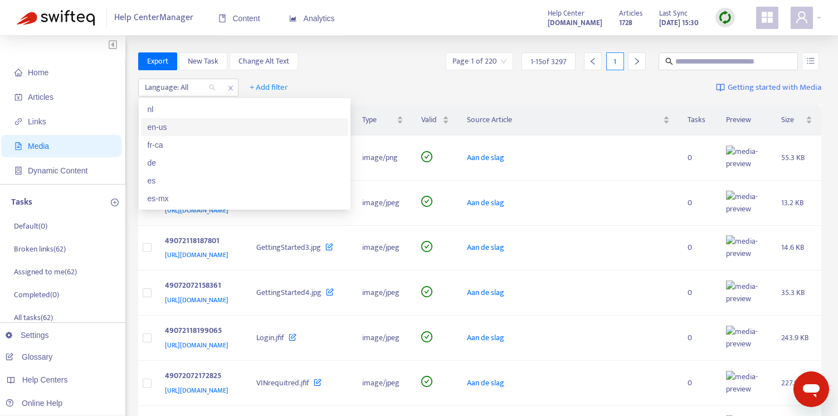
click at [168, 124] on div "en-us" at bounding box center [245, 127] width 194 height 12
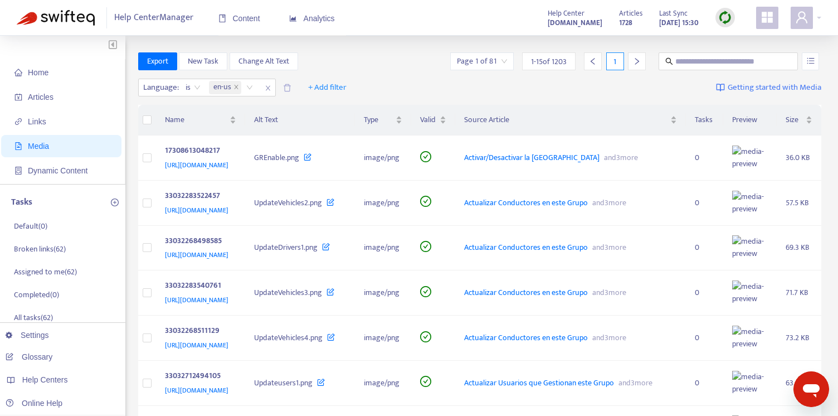
click at [401, 72] on div "Export New Task Change Alt Text Page 1 of 81 1 - 15 of 1203 1" at bounding box center [480, 63] width 684 height 22
click at [319, 86] on span "+ Add filter" at bounding box center [327, 87] width 38 height 13
click at [319, 144] on span "Valid" at bounding box center [328, 145] width 38 height 12
click at [342, 89] on input "search" at bounding box center [320, 87] width 71 height 17
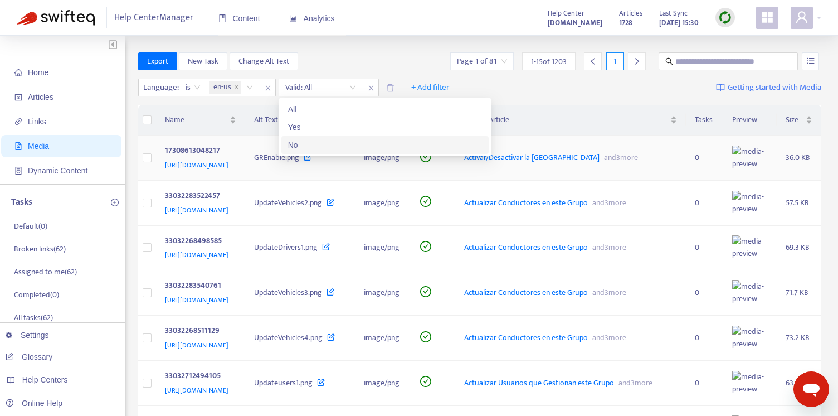
click at [297, 148] on div "No" at bounding box center [385, 145] width 194 height 12
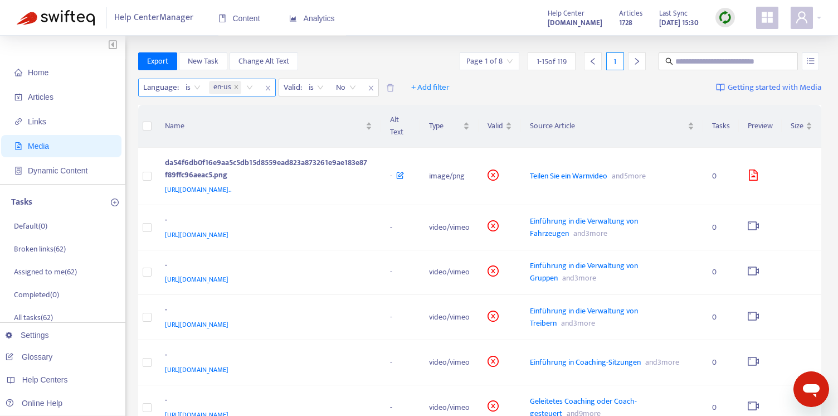
click at [249, 86] on div "en-us" at bounding box center [233, 87] width 52 height 17
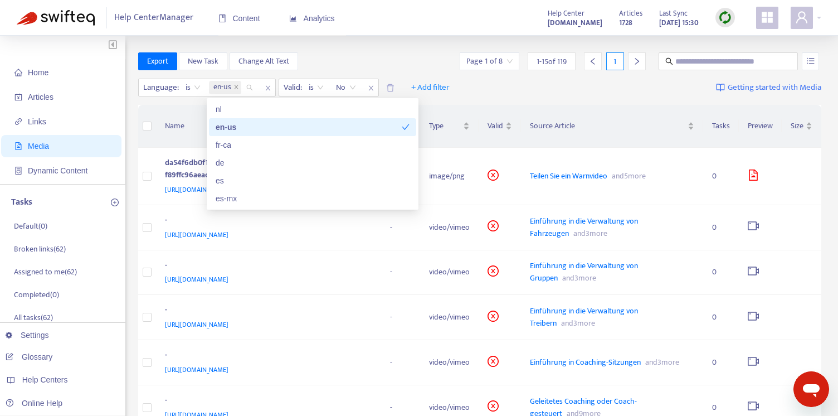
click at [233, 128] on div "en-us" at bounding box center [309, 127] width 186 height 12
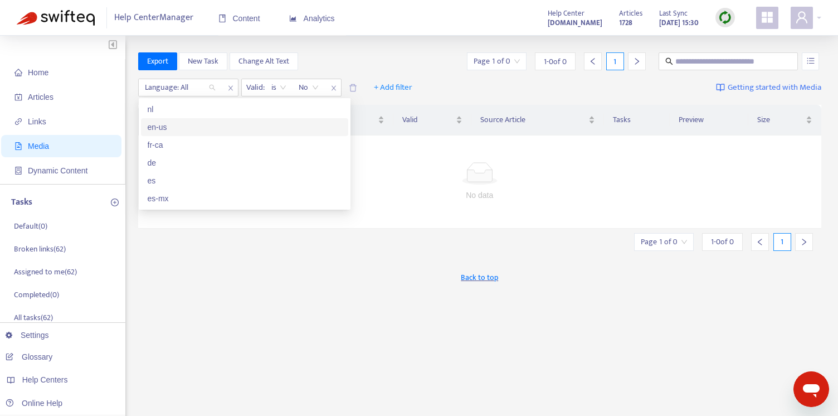
click at [172, 121] on div "en-us" at bounding box center [245, 127] width 194 height 12
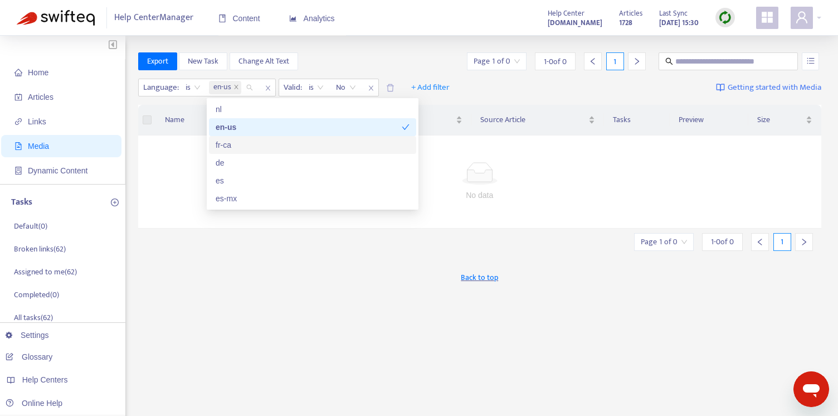
click at [393, 284] on div "Back to top" at bounding box center [480, 277] width 684 height 28
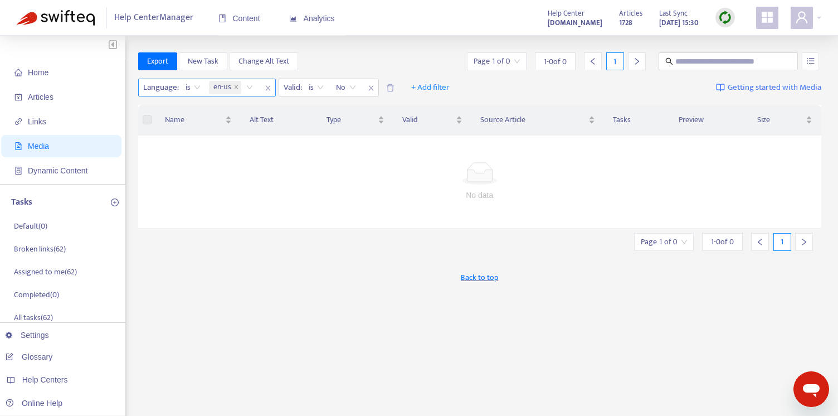
click at [251, 87] on div "en-us" at bounding box center [233, 87] width 52 height 17
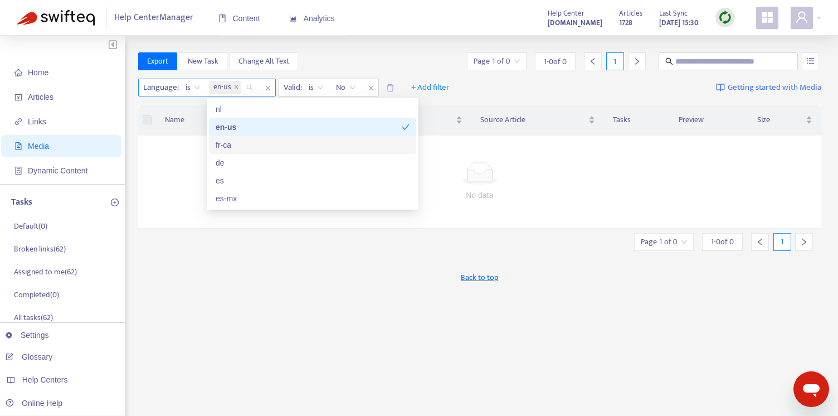
click at [236, 86] on icon "close" at bounding box center [236, 87] width 4 height 4
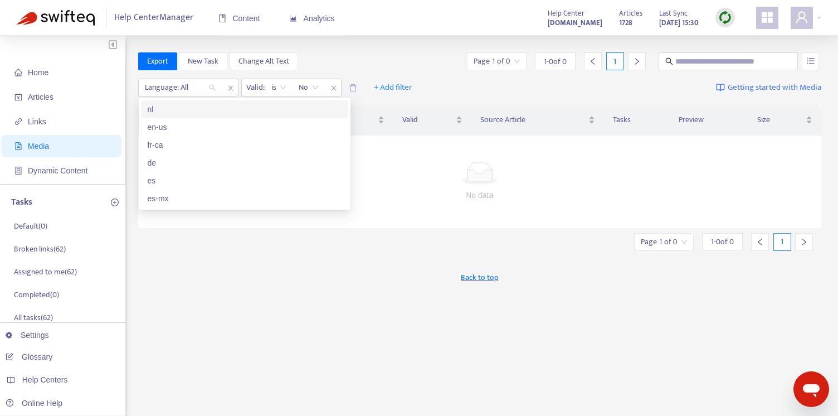
click at [156, 108] on div "nl" at bounding box center [245, 109] width 194 height 12
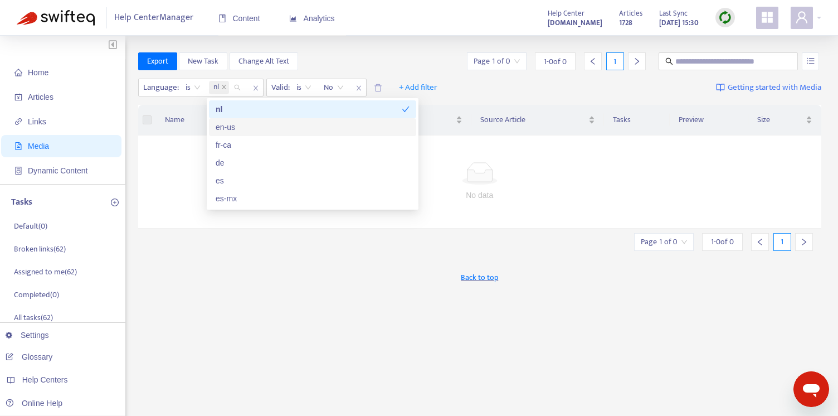
click at [423, 64] on div "Export New Task Change Alt Text Page 1 of 0 1 - 0 of 0 1" at bounding box center [480, 61] width 684 height 18
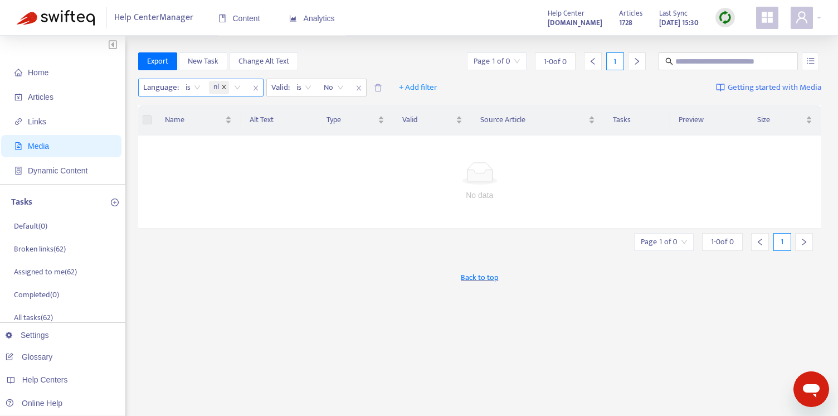
click at [224, 86] on icon "close" at bounding box center [224, 87] width 6 height 6
click at [32, 142] on span "Media" at bounding box center [38, 146] width 21 height 9
click at [35, 147] on span "Media" at bounding box center [38, 146] width 21 height 9
click at [59, 147] on span "Media" at bounding box center [63, 146] width 98 height 22
click at [285, 249] on div "Export New Task Change Alt Text Page 1 of 0 1 - 0 of 0 1 Language: All Valid : …" at bounding box center [480, 378] width 684 height 652
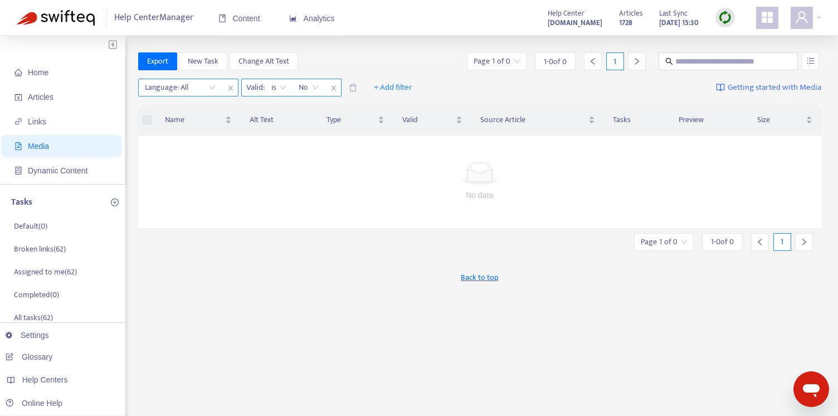
click at [334, 87] on icon "close" at bounding box center [333, 88] width 7 height 7
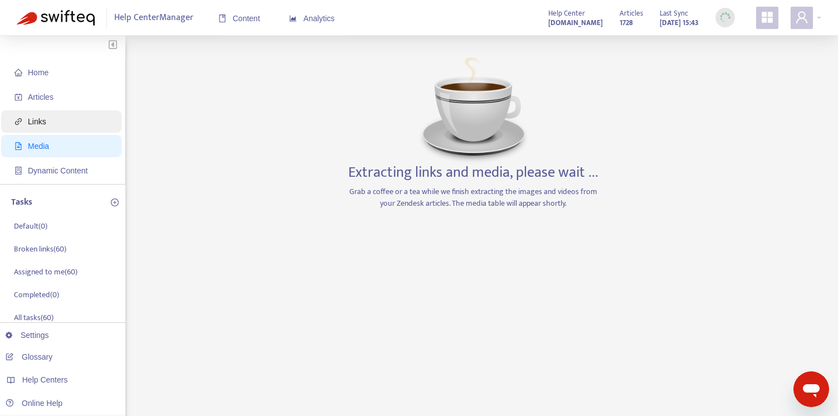
click at [39, 120] on span "Links" at bounding box center [37, 121] width 18 height 9
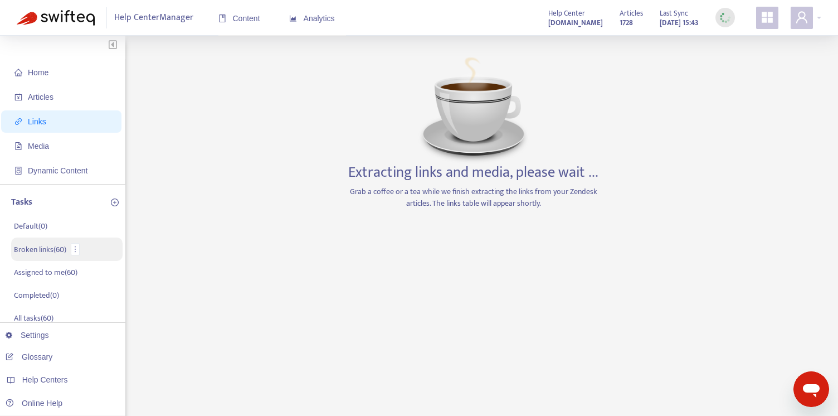
click at [51, 251] on p "Broken links ( 60 )" at bounding box center [40, 250] width 52 height 12
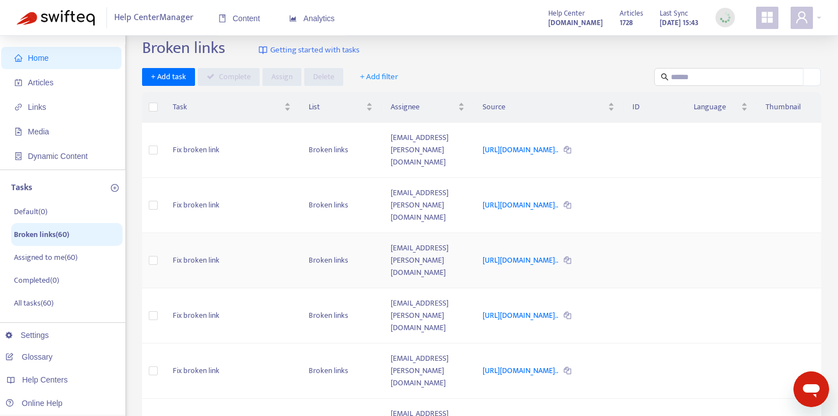
scroll to position [2, 0]
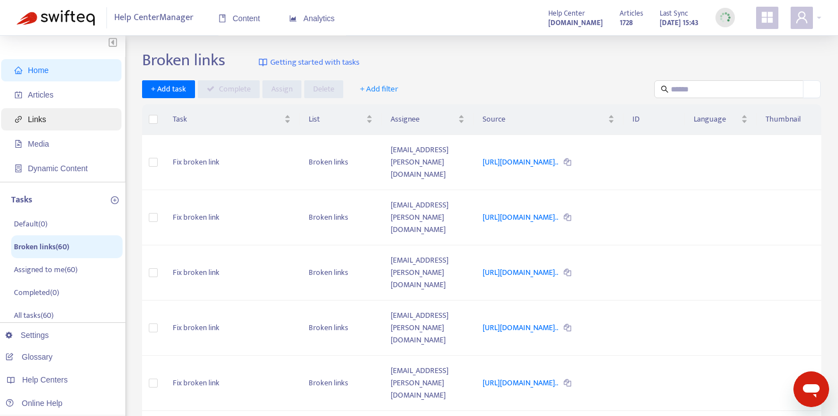
click at [38, 120] on span "Links" at bounding box center [37, 119] width 18 height 9
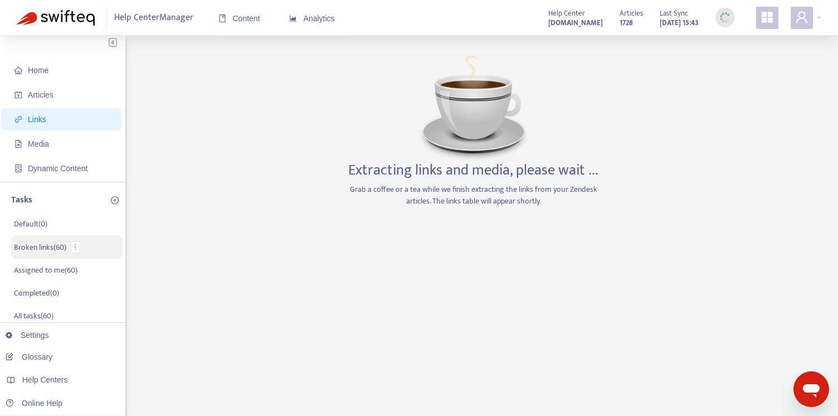
click at [48, 248] on p "Broken links ( 60 )" at bounding box center [40, 247] width 52 height 12
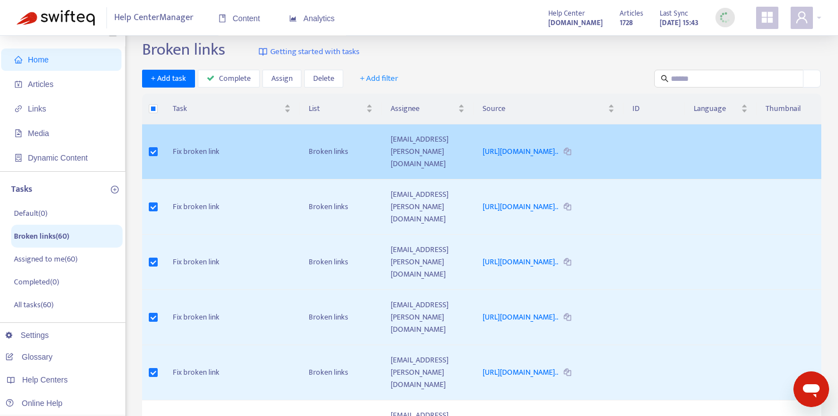
scroll to position [3, 0]
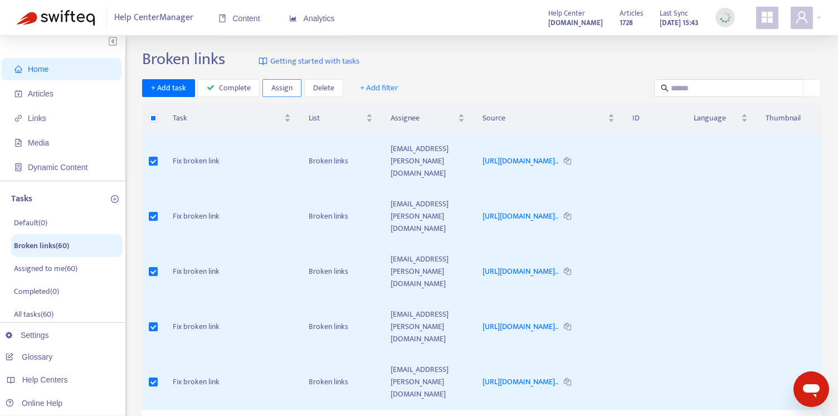
click at [286, 84] on span "Assign" at bounding box center [281, 88] width 21 height 12
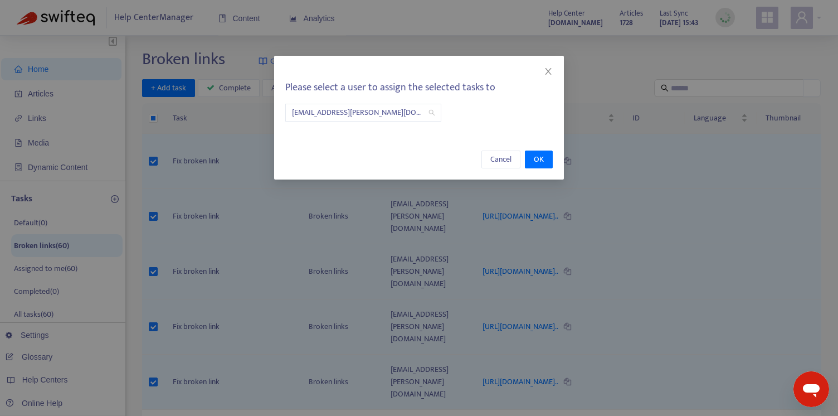
click at [413, 112] on span "[EMAIL_ADDRESS][PERSON_NAME][DOMAIN_NAME]" at bounding box center [363, 112] width 143 height 17
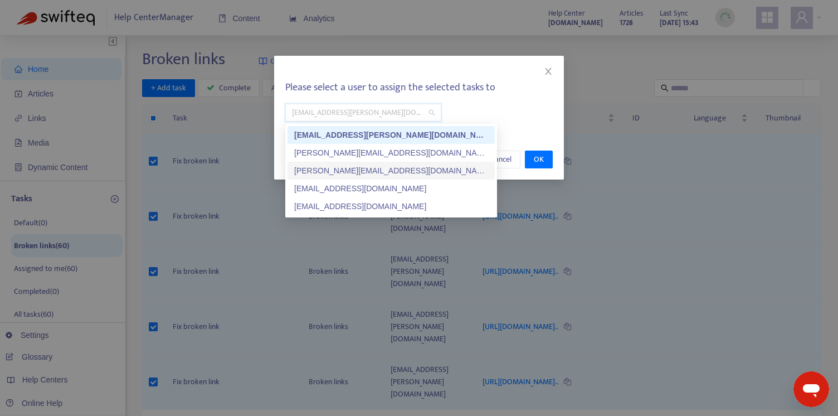
click at [333, 173] on div "[PERSON_NAME][EMAIL_ADDRESS][DOMAIN_NAME]" at bounding box center [391, 170] width 194 height 12
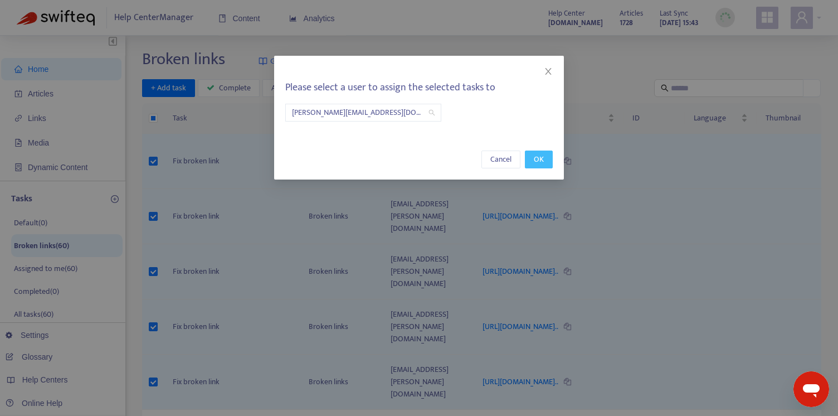
click at [535, 157] on span "OK" at bounding box center [539, 159] width 10 height 12
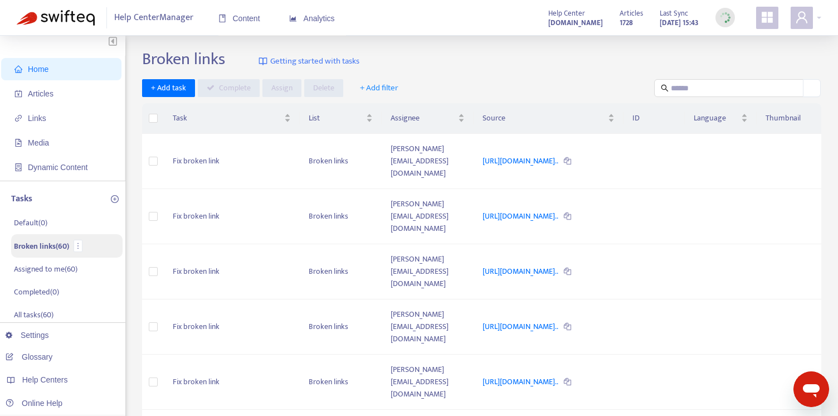
click at [37, 243] on p "Broken links ( 60 )" at bounding box center [41, 246] width 55 height 12
click at [29, 267] on p "Assigned to me ( 60 )" at bounding box center [46, 268] width 64 height 12
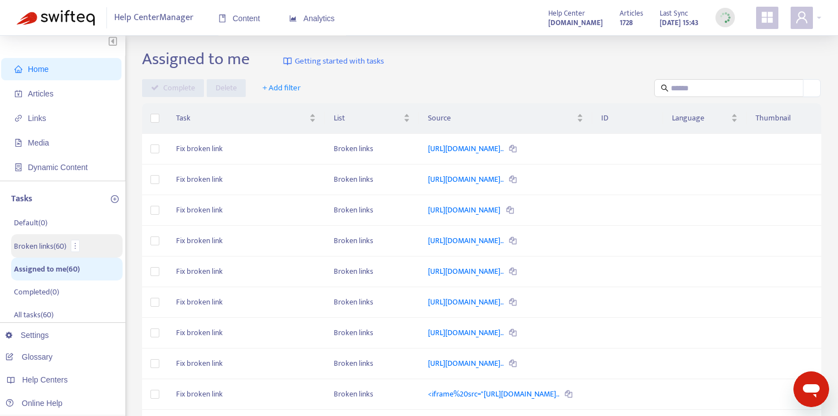
click at [35, 247] on p "Broken links ( 60 )" at bounding box center [40, 246] width 52 height 12
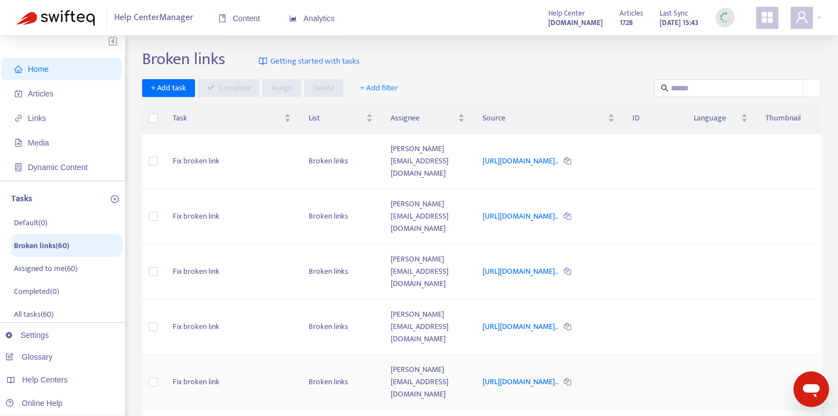
click at [382, 354] on td "[PERSON_NAME][EMAIL_ADDRESS][DOMAIN_NAME]" at bounding box center [428, 381] width 93 height 55
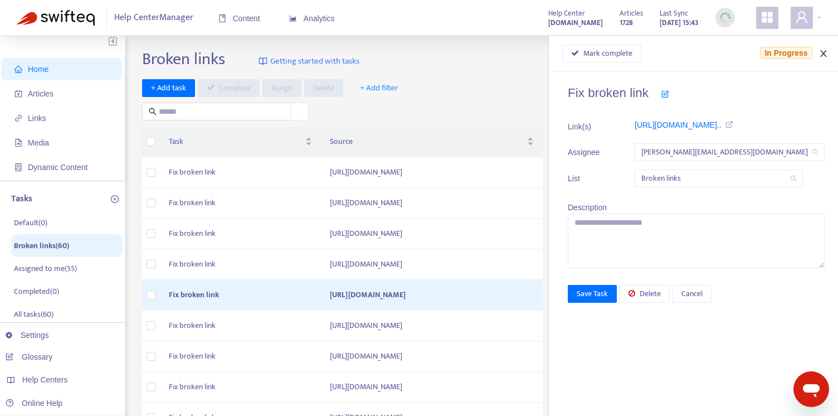
click at [823, 54] on icon "close" at bounding box center [823, 53] width 6 height 7
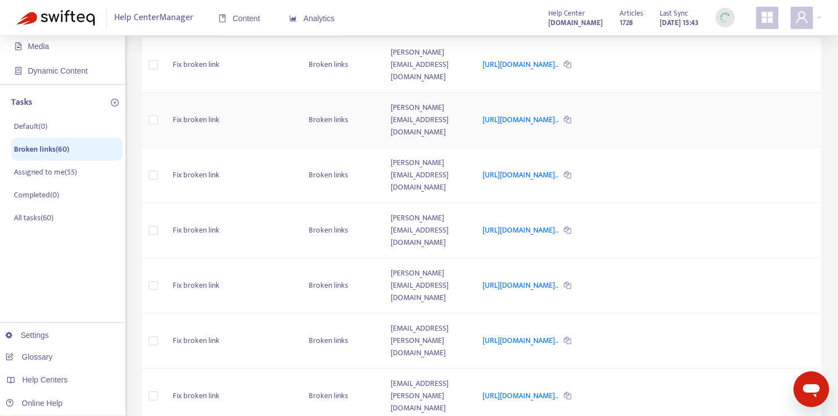
scroll to position [0, 0]
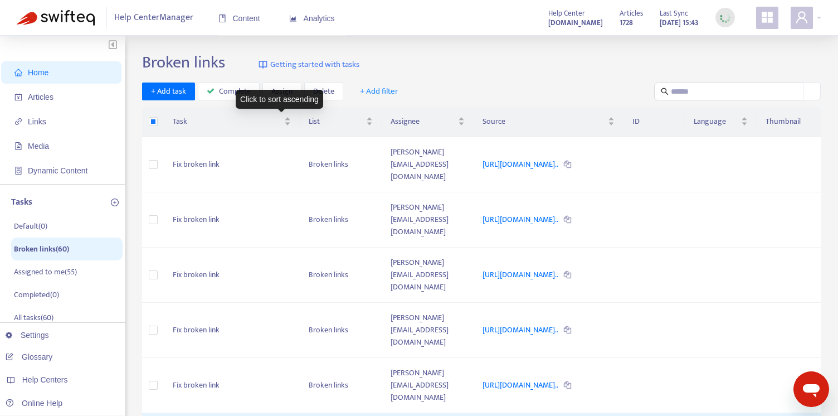
click at [275, 94] on div "Click to sort ascending" at bounding box center [279, 99] width 87 height 19
click at [277, 86] on span "Assign" at bounding box center [281, 91] width 21 height 12
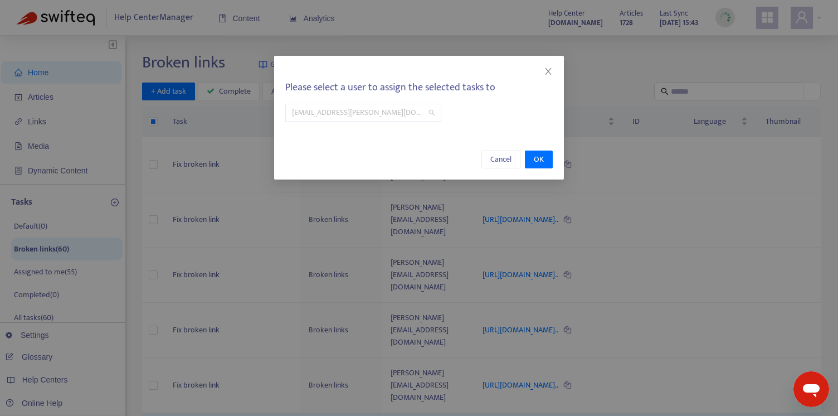
click at [409, 110] on span "[EMAIL_ADDRESS][PERSON_NAME][DOMAIN_NAME]" at bounding box center [363, 112] width 143 height 17
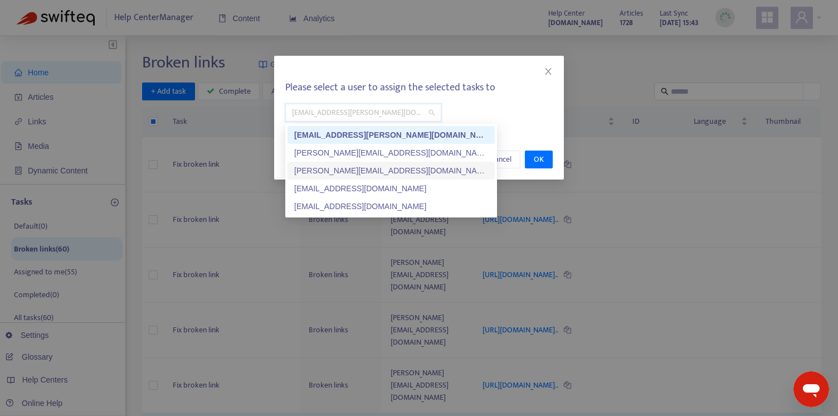
click at [328, 172] on div "[PERSON_NAME][EMAIL_ADDRESS][DOMAIN_NAME]" at bounding box center [391, 170] width 194 height 12
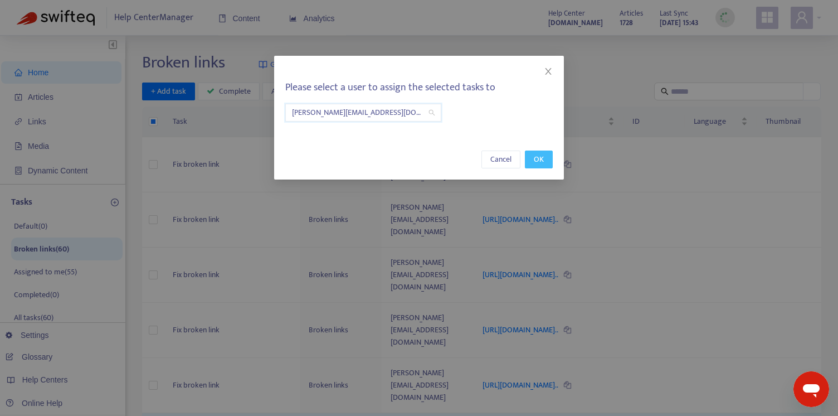
click at [540, 156] on span "OK" at bounding box center [539, 159] width 10 height 12
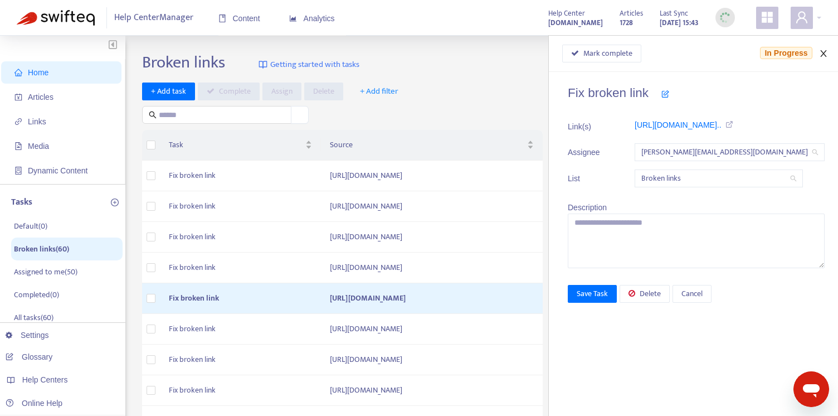
click at [826, 53] on icon "close" at bounding box center [823, 53] width 9 height 9
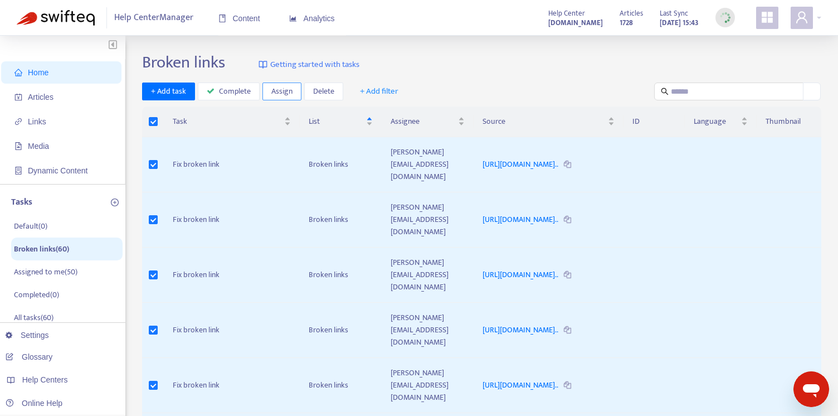
click at [271, 90] on span "Assign" at bounding box center [281, 91] width 21 height 12
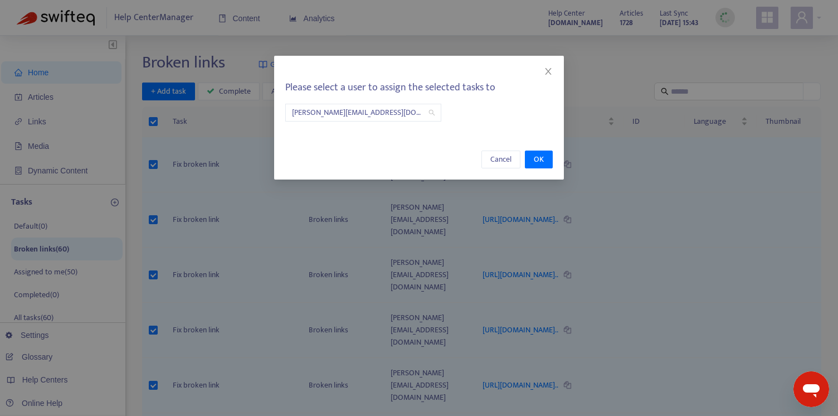
click at [393, 116] on span "[PERSON_NAME][EMAIL_ADDRESS][DOMAIN_NAME]" at bounding box center [363, 112] width 143 height 17
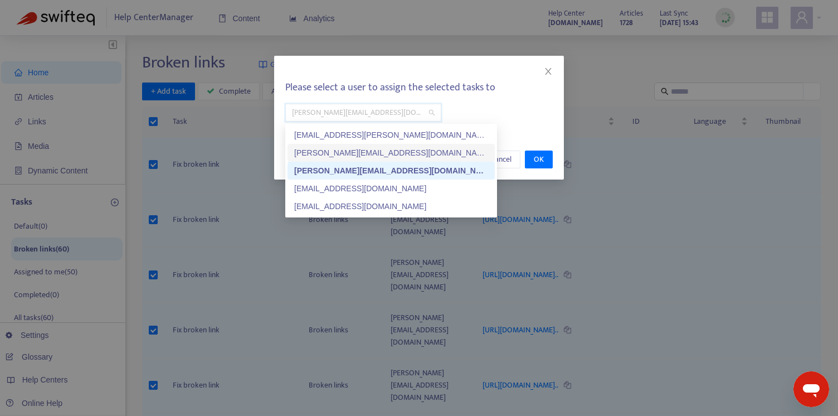
click at [354, 149] on div "[PERSON_NAME][EMAIL_ADDRESS][DOMAIN_NAME]" at bounding box center [391, 153] width 194 height 12
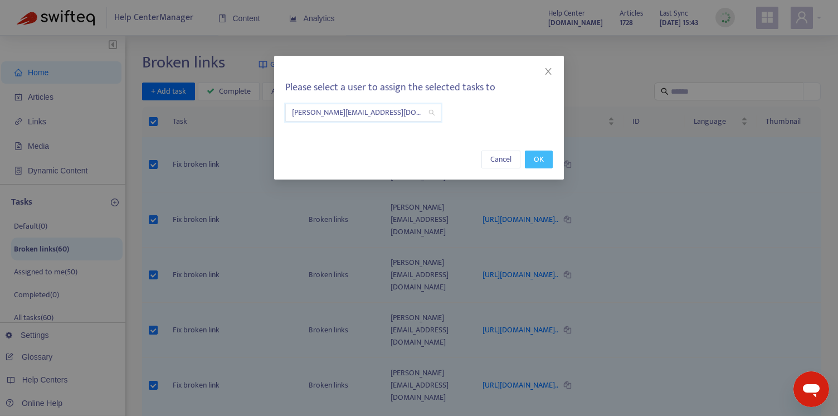
click at [537, 159] on span "OK" at bounding box center [539, 159] width 10 height 12
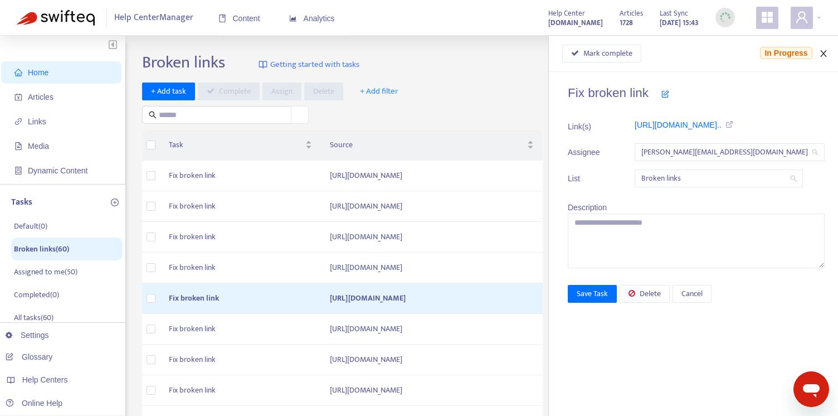
click at [823, 55] on icon "close" at bounding box center [823, 53] width 9 height 9
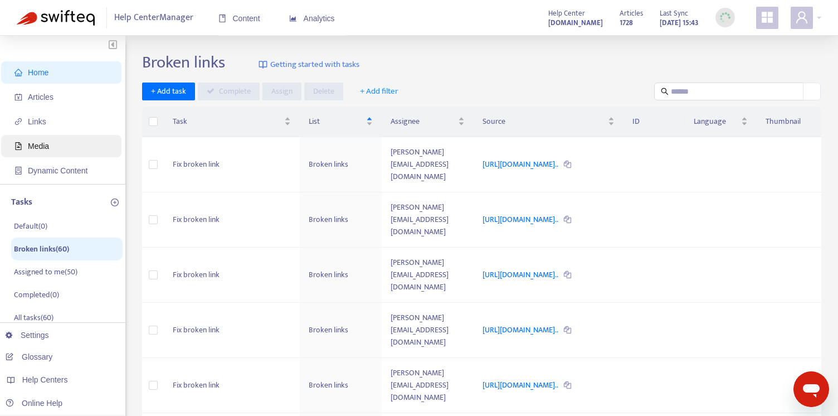
click at [35, 142] on span "Media" at bounding box center [38, 146] width 21 height 9
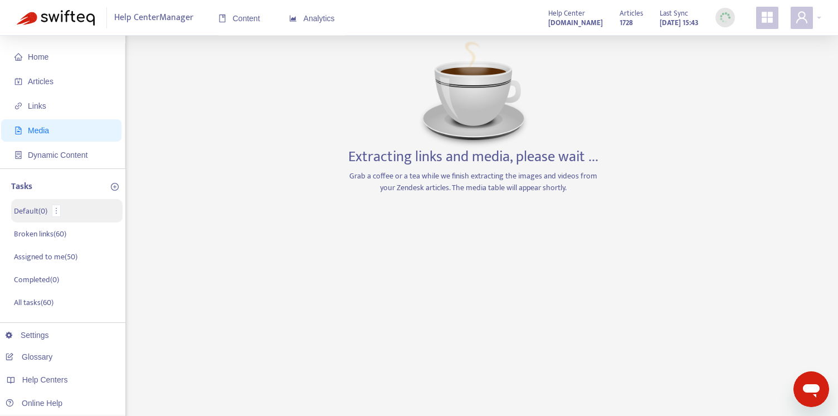
scroll to position [28, 0]
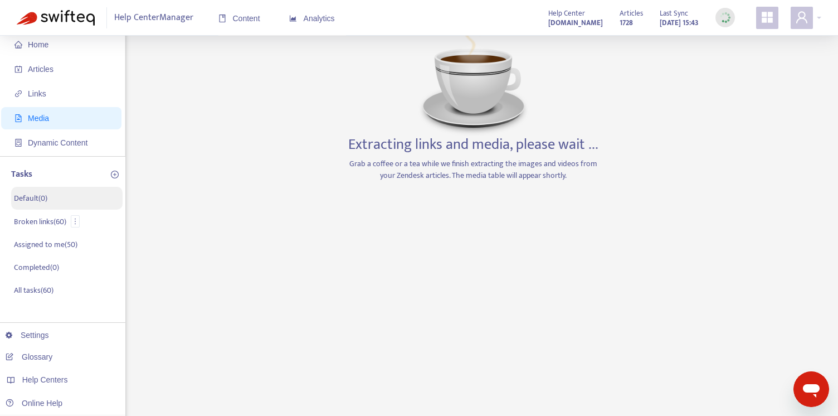
click at [51, 220] on p "Broken links ( 60 )" at bounding box center [40, 222] width 52 height 12
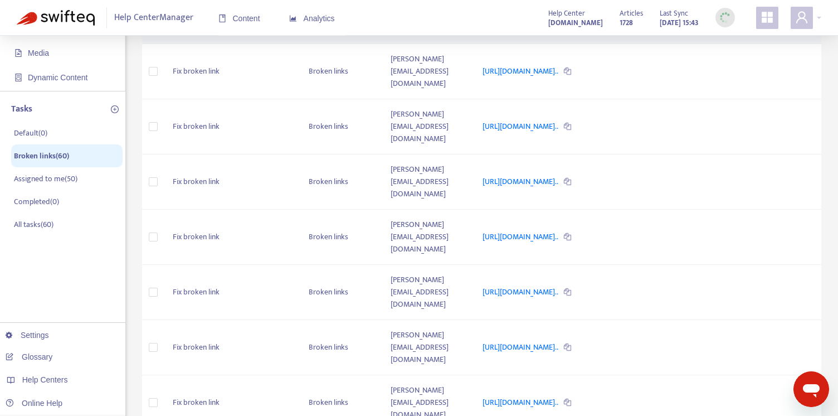
scroll to position [0, 0]
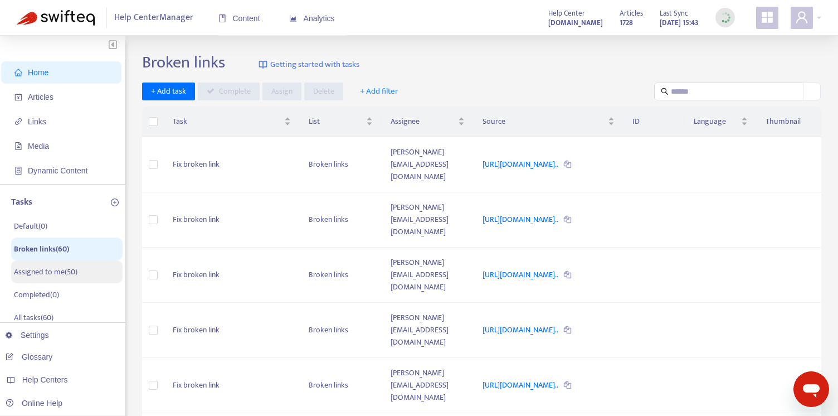
click at [56, 272] on p "Assigned to me ( 50 )" at bounding box center [46, 272] width 64 height 12
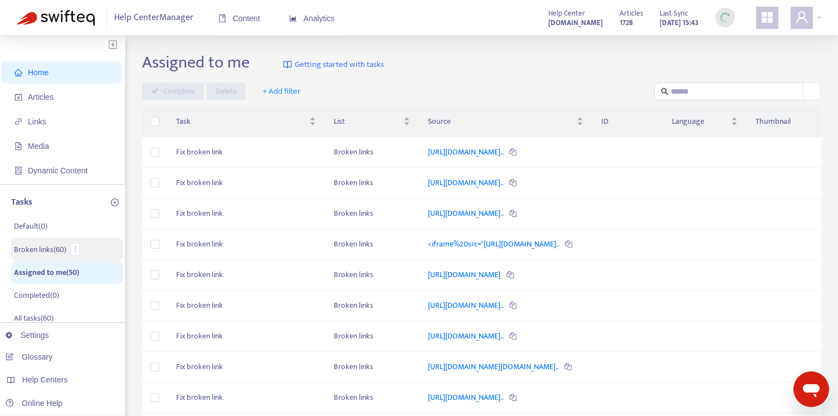
click at [43, 248] on p "Broken links ( 60 )" at bounding box center [40, 250] width 52 height 12
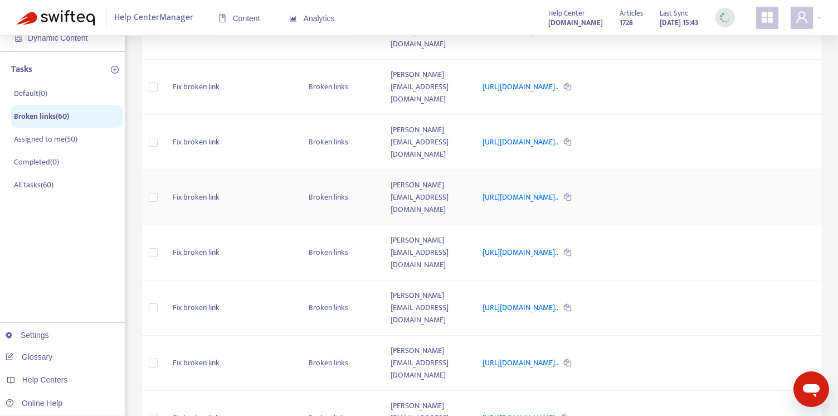
scroll to position [289, 0]
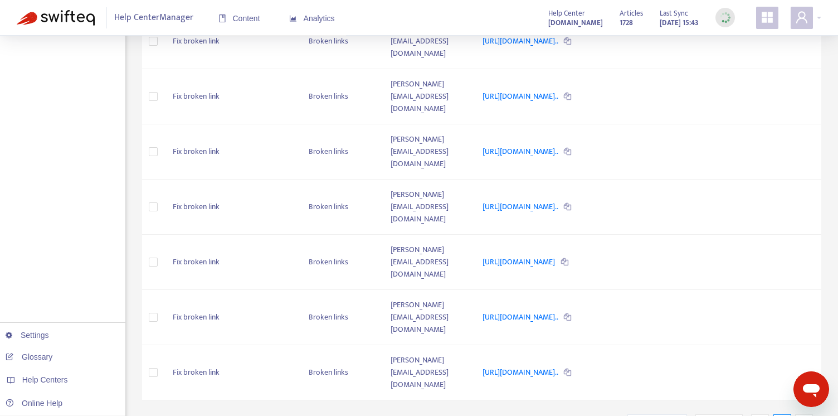
click at [805, 415] on icon "right" at bounding box center [804, 423] width 8 height 8
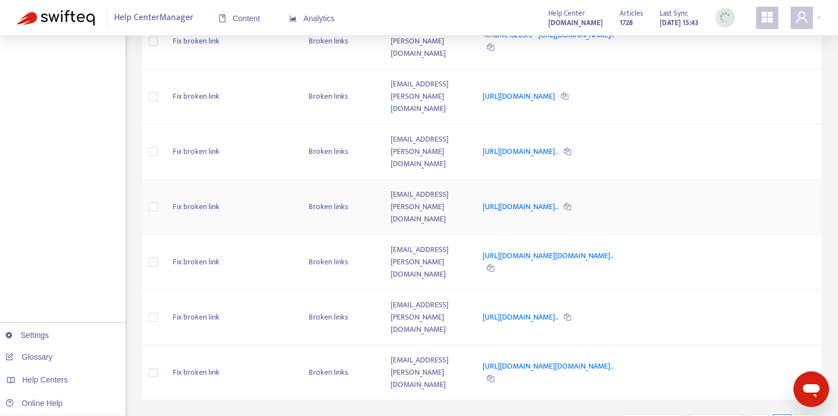
scroll to position [0, 0]
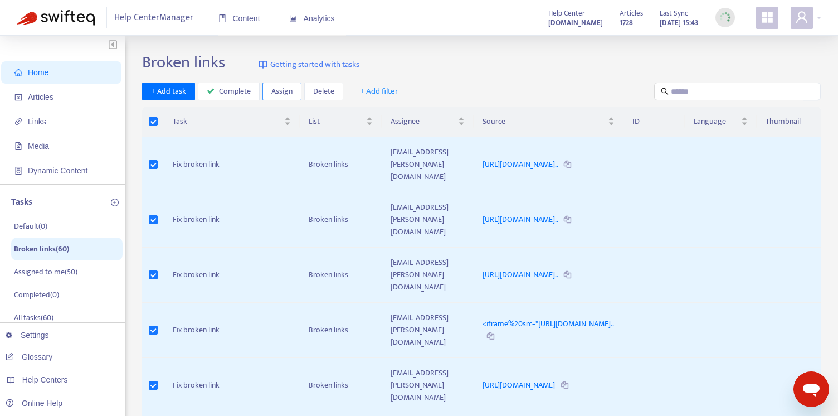
click at [275, 91] on span "Assign" at bounding box center [281, 91] width 21 height 12
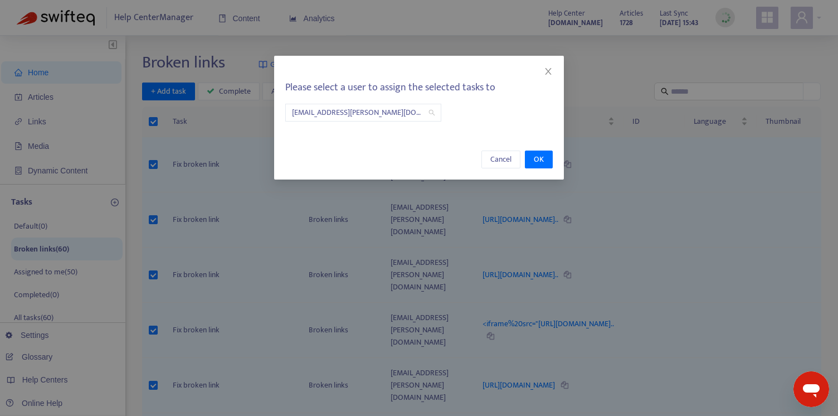
click at [328, 108] on span "[EMAIL_ADDRESS][PERSON_NAME][DOMAIN_NAME]" at bounding box center [363, 112] width 143 height 17
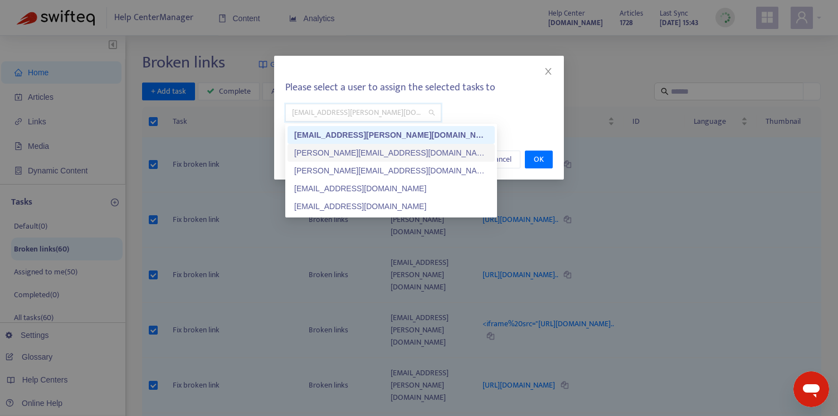
click at [329, 154] on div "[PERSON_NAME][EMAIL_ADDRESS][DOMAIN_NAME]" at bounding box center [391, 153] width 194 height 12
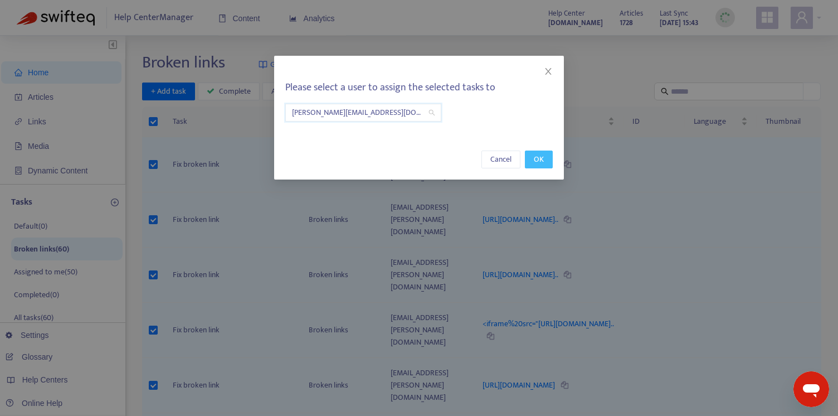
click at [539, 159] on span "OK" at bounding box center [539, 159] width 10 height 12
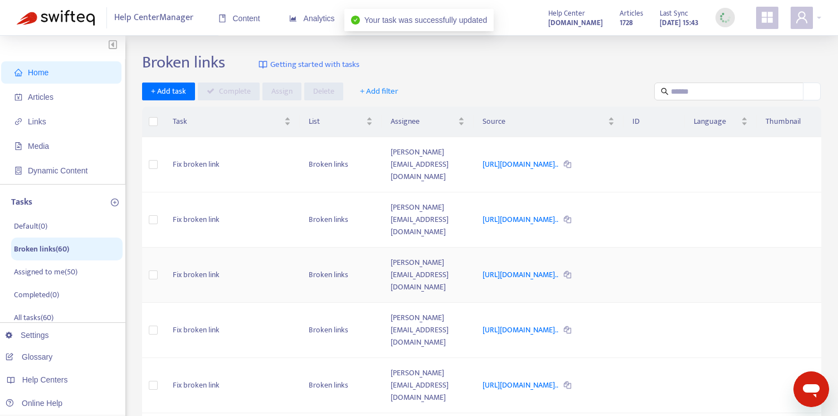
scroll to position [289, 0]
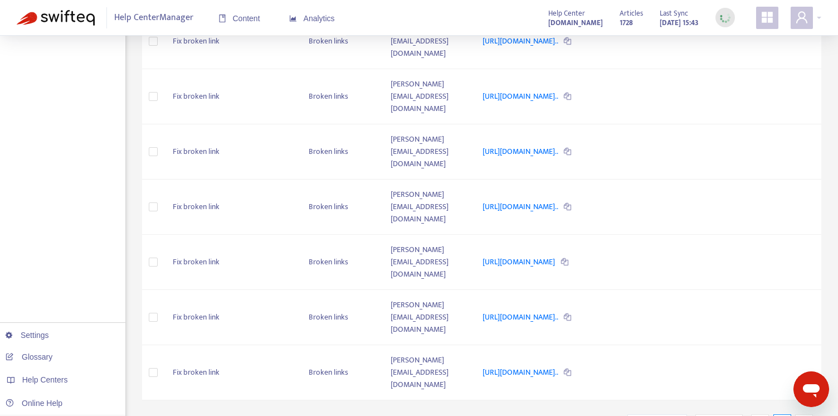
click at [806, 415] on icon "right" at bounding box center [804, 423] width 8 height 8
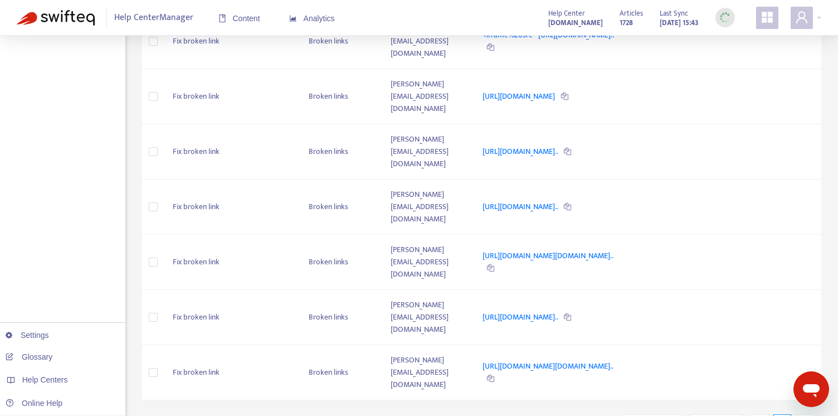
click at [807, 415] on icon "right" at bounding box center [804, 423] width 8 height 8
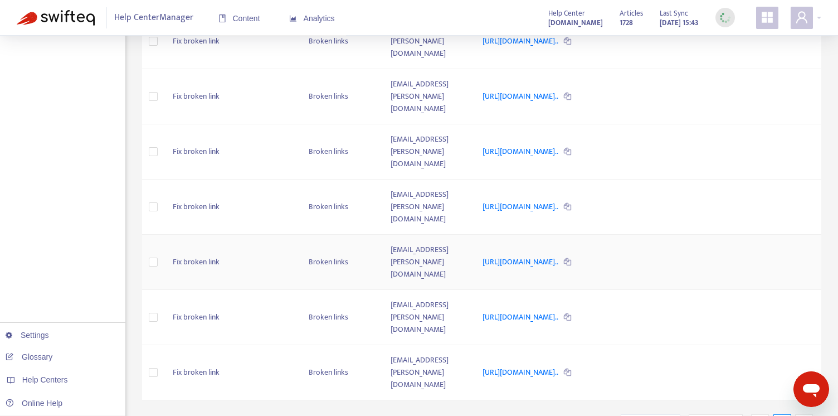
scroll to position [0, 0]
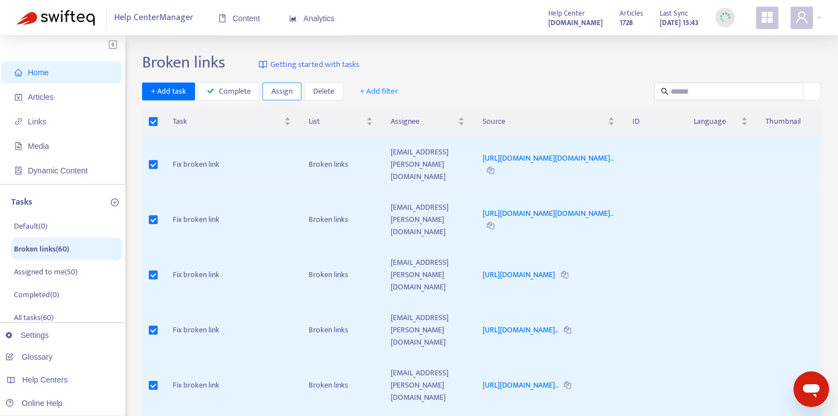
click at [271, 86] on span "Assign" at bounding box center [281, 91] width 21 height 12
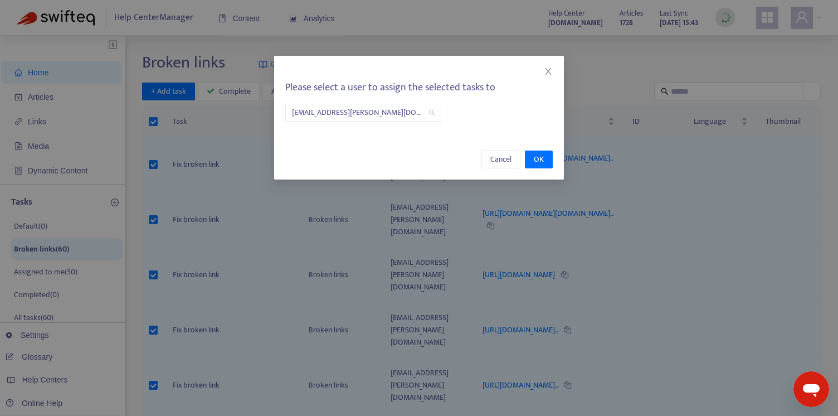
click at [378, 99] on div "Please select a user to assign the selected tasks to [EMAIL_ADDRESS][PERSON_NAM…" at bounding box center [419, 94] width 290 height 77
click at [377, 107] on span "[EMAIL_ADDRESS][PERSON_NAME][DOMAIN_NAME]" at bounding box center [363, 112] width 143 height 17
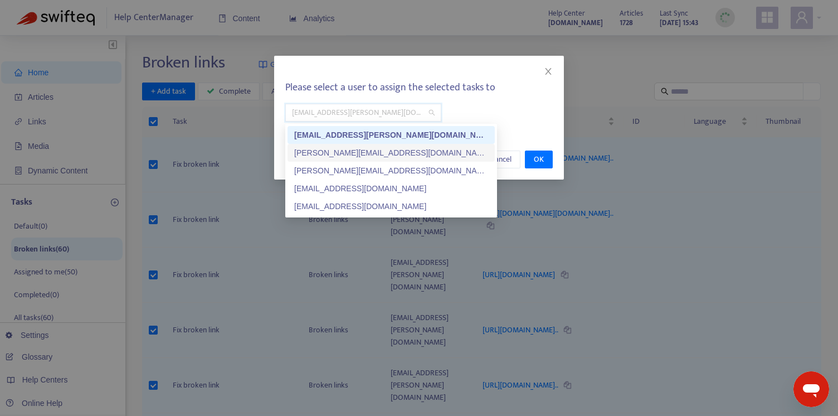
click at [347, 150] on div "[PERSON_NAME][EMAIL_ADDRESS][DOMAIN_NAME]" at bounding box center [391, 153] width 194 height 12
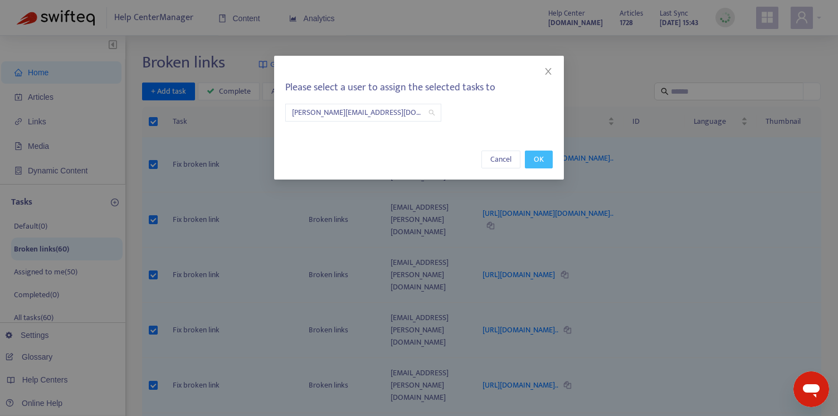
click at [548, 163] on button "OK" at bounding box center [539, 159] width 28 height 18
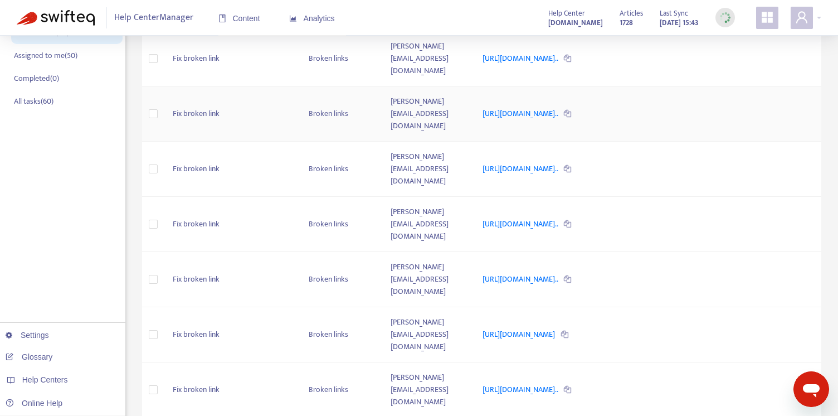
scroll to position [289, 0]
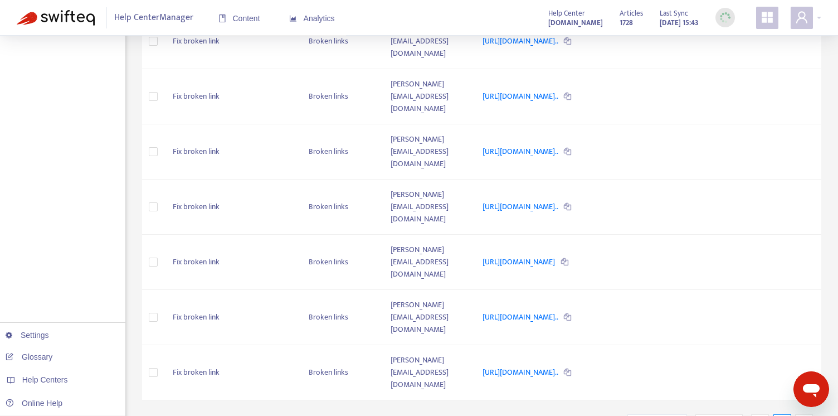
click at [802, 415] on icon "right" at bounding box center [804, 423] width 8 height 8
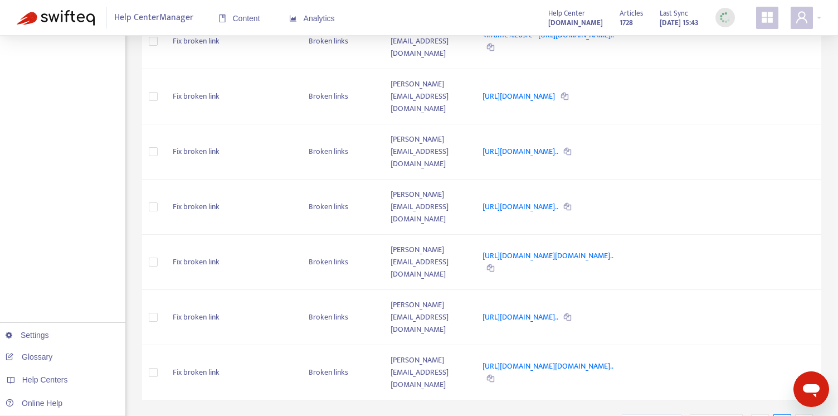
click at [802, 415] on icon "right" at bounding box center [804, 423] width 8 height 8
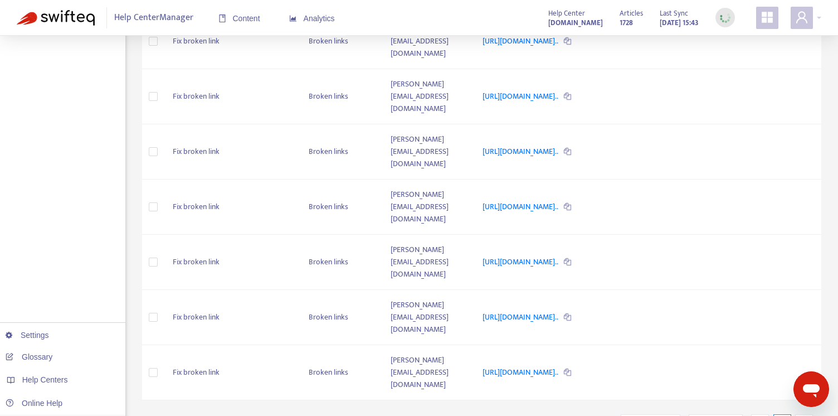
click at [802, 415] on icon "right" at bounding box center [804, 423] width 8 height 8
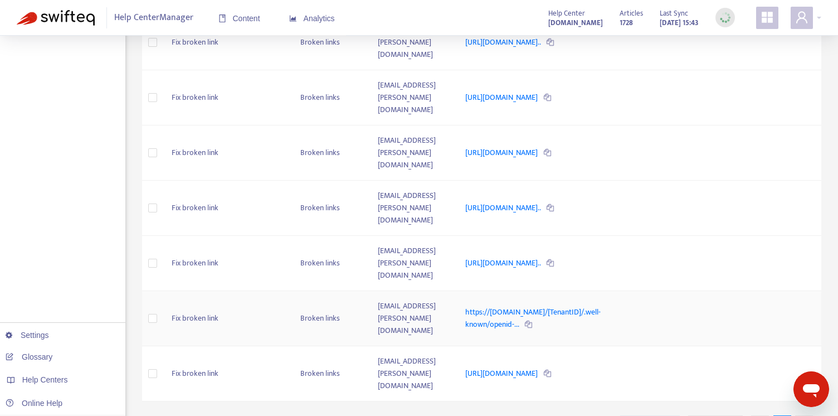
scroll to position [0, 0]
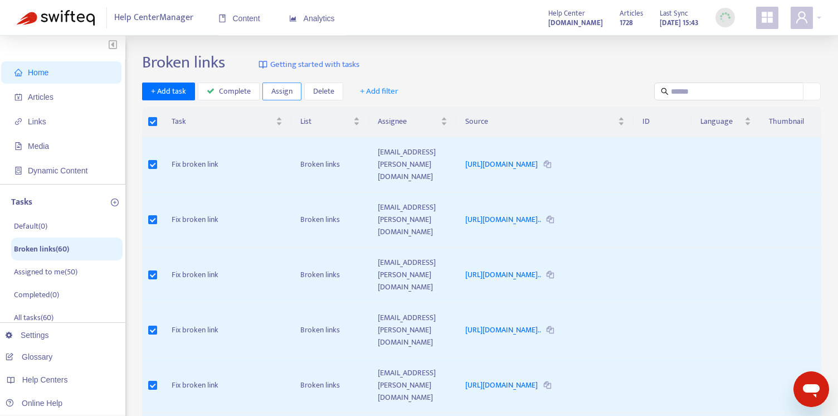
click at [272, 92] on span "Assign" at bounding box center [281, 91] width 21 height 12
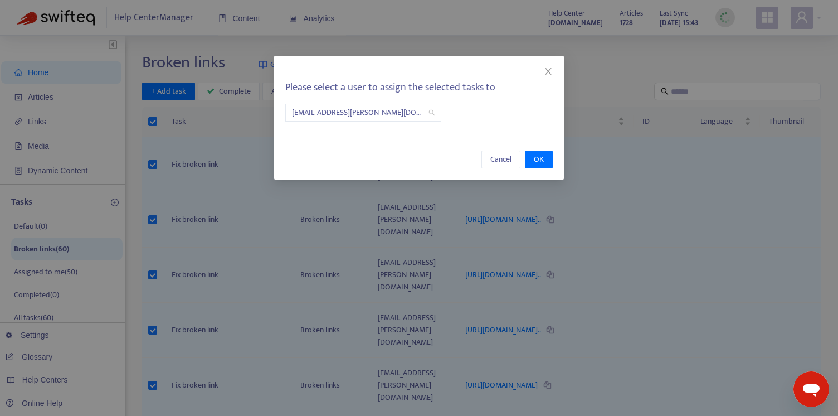
click at [368, 110] on span "[EMAIL_ADDRESS][PERSON_NAME][DOMAIN_NAME]" at bounding box center [363, 112] width 143 height 17
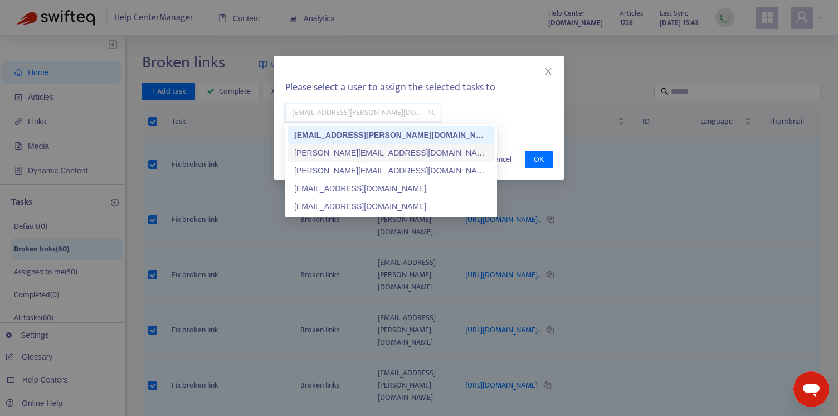
click at [342, 153] on div "[PERSON_NAME][EMAIL_ADDRESS][DOMAIN_NAME]" at bounding box center [391, 153] width 194 height 12
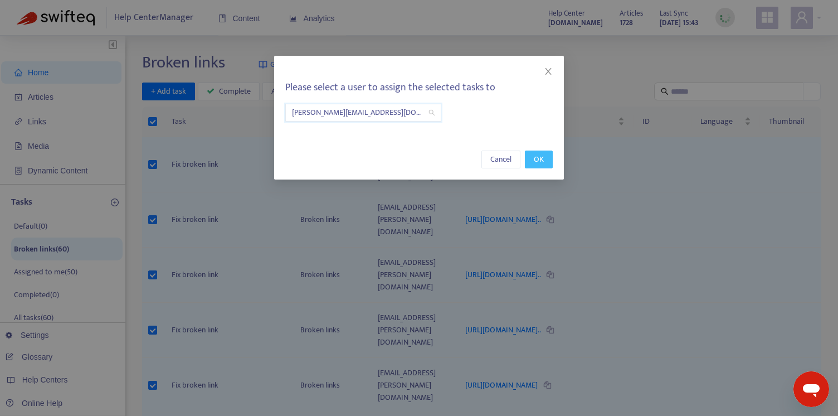
click at [537, 157] on span "OK" at bounding box center [539, 159] width 10 height 12
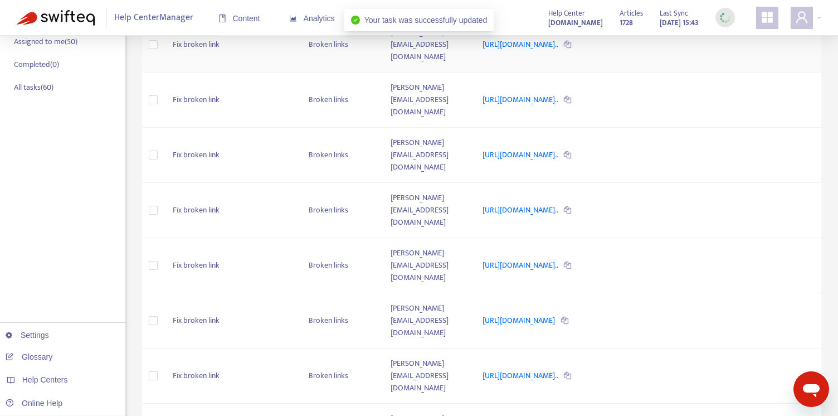
scroll to position [289, 0]
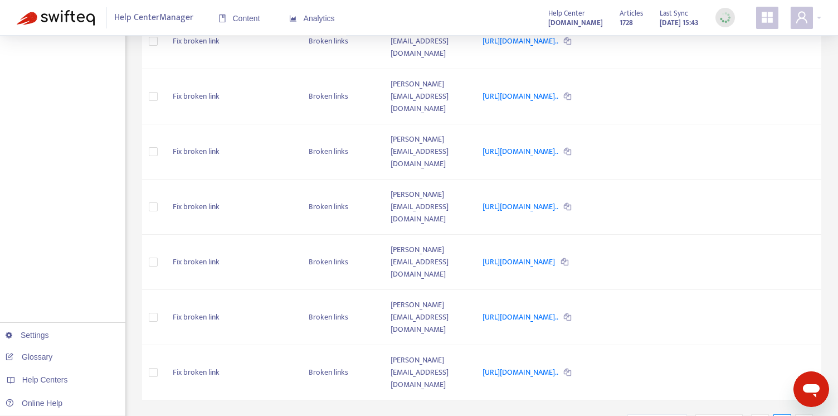
click at [801, 415] on icon "right" at bounding box center [804, 423] width 8 height 8
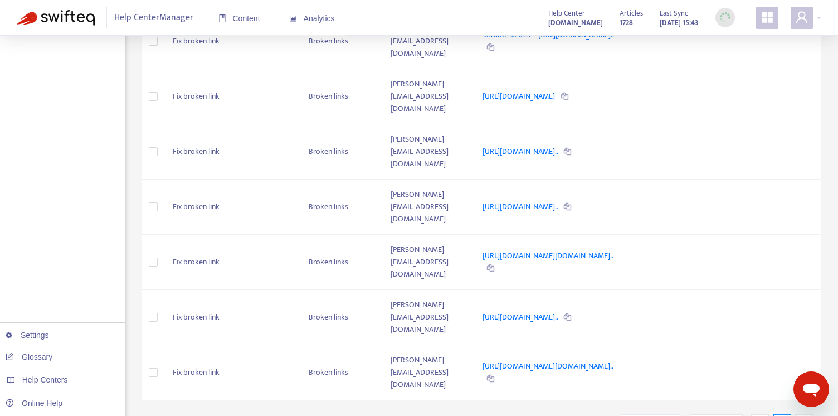
click at [801, 415] on icon "right" at bounding box center [804, 423] width 8 height 8
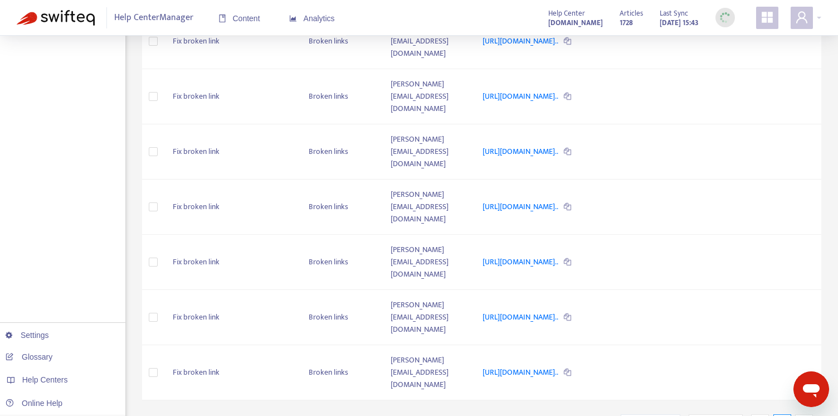
click at [801, 415] on icon "right" at bounding box center [804, 423] width 8 height 8
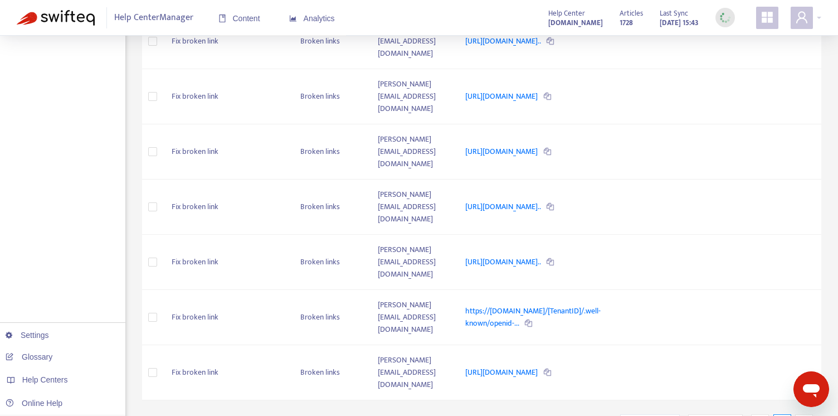
click at [801, 414] on div at bounding box center [804, 423] width 18 height 18
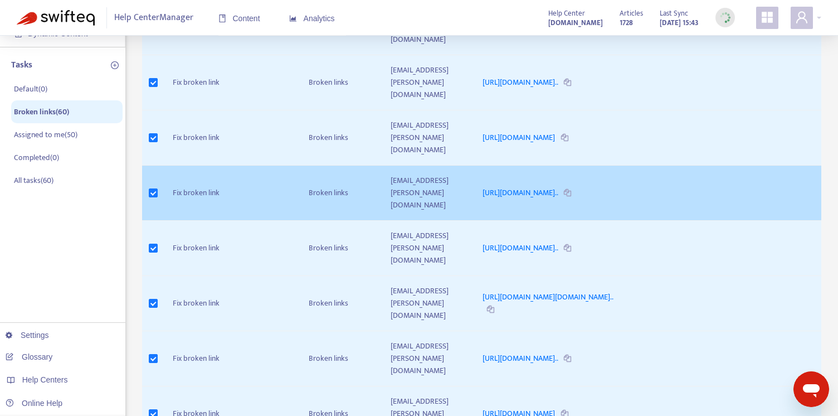
scroll to position [0, 0]
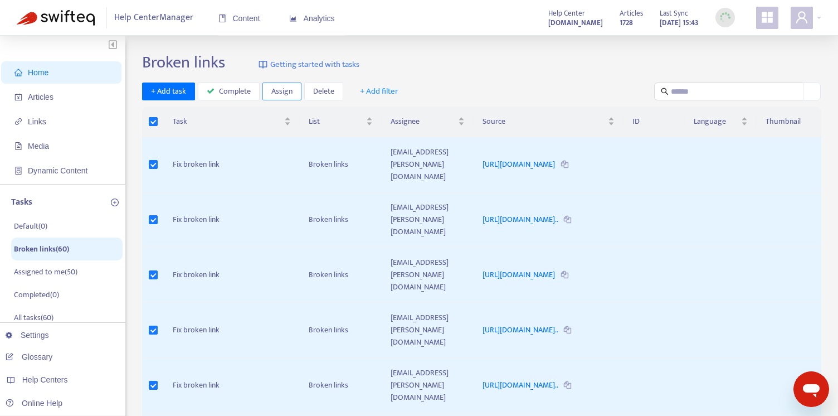
click at [275, 93] on span "Assign" at bounding box center [281, 91] width 21 height 12
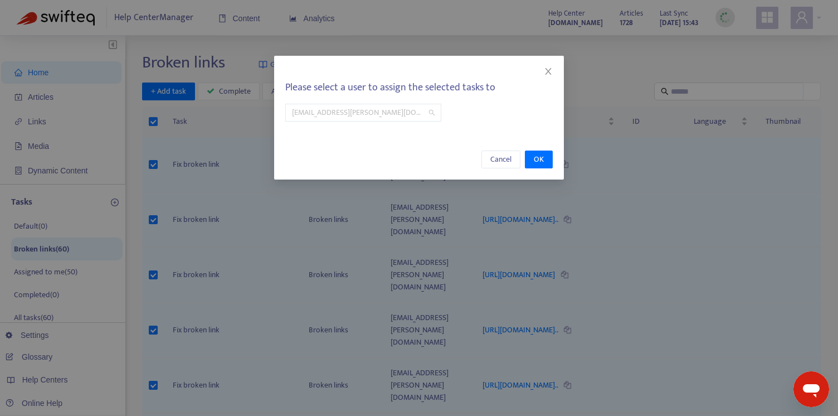
click at [363, 111] on span "[EMAIL_ADDRESS][PERSON_NAME][DOMAIN_NAME]" at bounding box center [363, 112] width 143 height 17
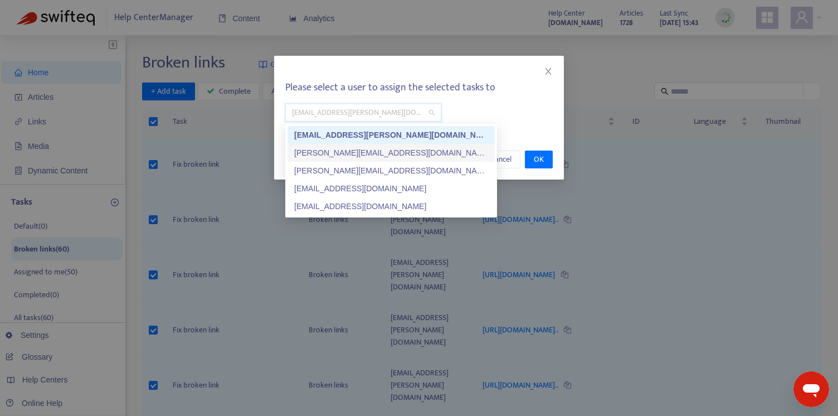
click at [337, 150] on div "[PERSON_NAME][EMAIL_ADDRESS][DOMAIN_NAME]" at bounding box center [391, 153] width 194 height 12
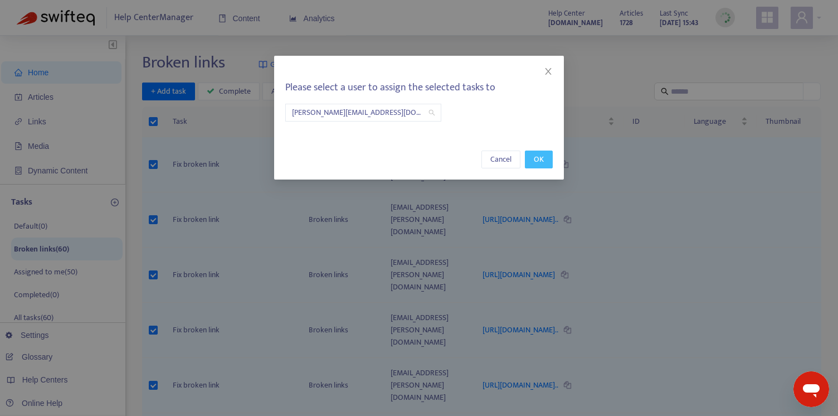
click at [546, 154] on button "OK" at bounding box center [539, 159] width 28 height 18
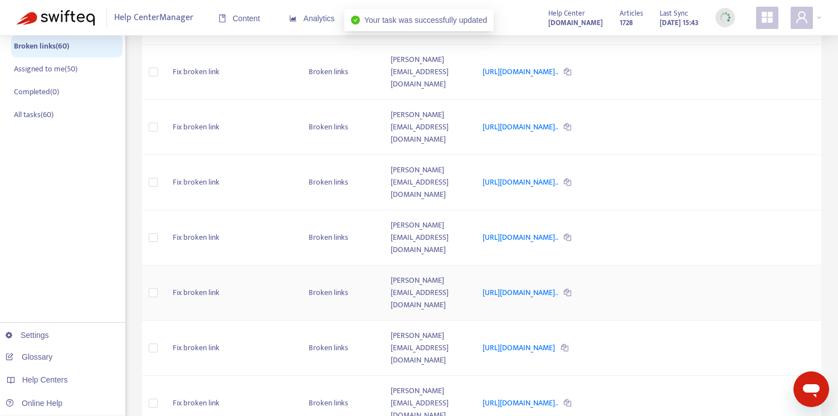
scroll to position [289, 0]
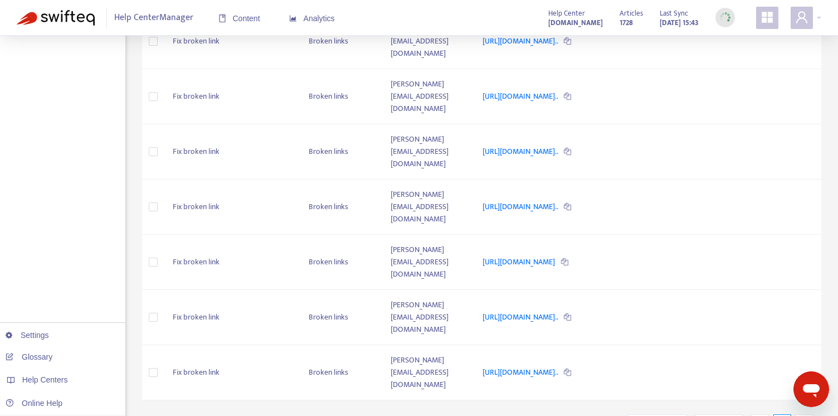
click at [801, 415] on icon "right" at bounding box center [804, 423] width 8 height 8
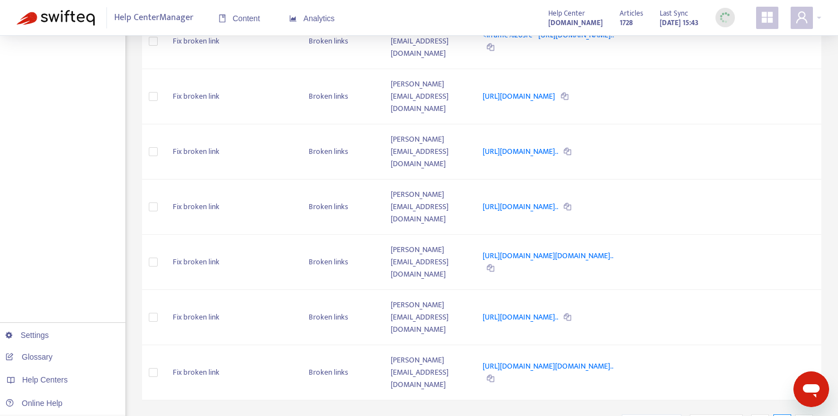
click at [801, 415] on icon "right" at bounding box center [804, 423] width 8 height 8
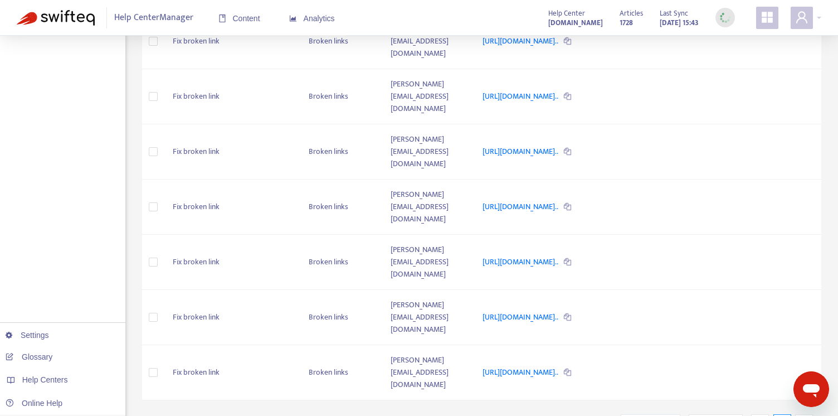
click at [801, 415] on icon "right" at bounding box center [804, 423] width 8 height 8
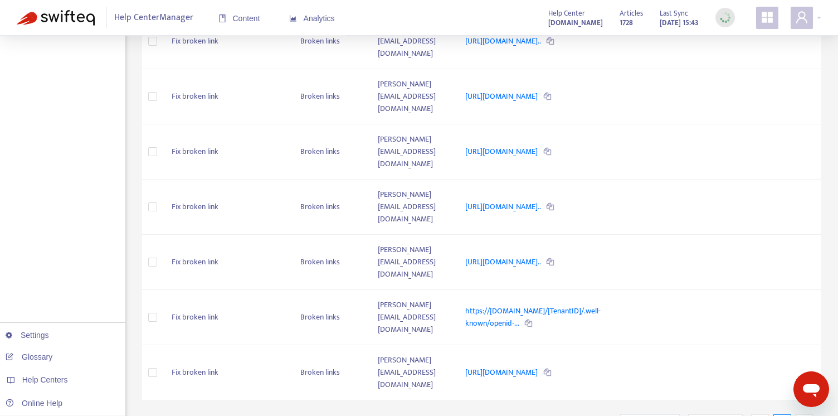
click at [801, 300] on div "Broken links Getting started with tasks + Add task Complete Assign Delete + Add…" at bounding box center [481, 104] width 679 height 680
click at [803, 415] on icon "right" at bounding box center [804, 423] width 4 height 7
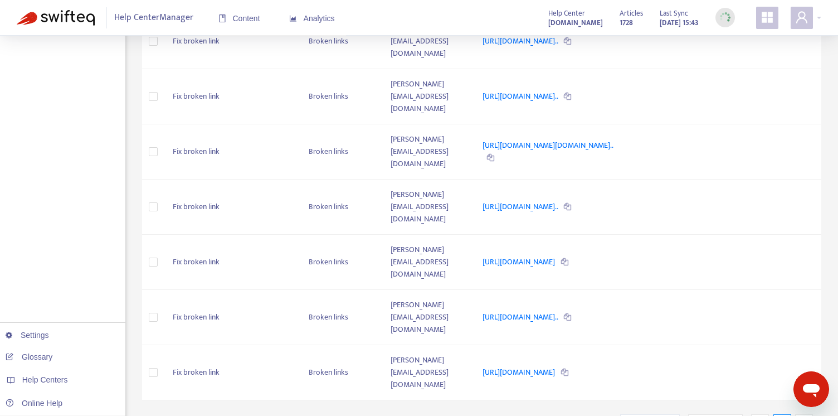
click at [803, 415] on icon "right" at bounding box center [804, 423] width 4 height 7
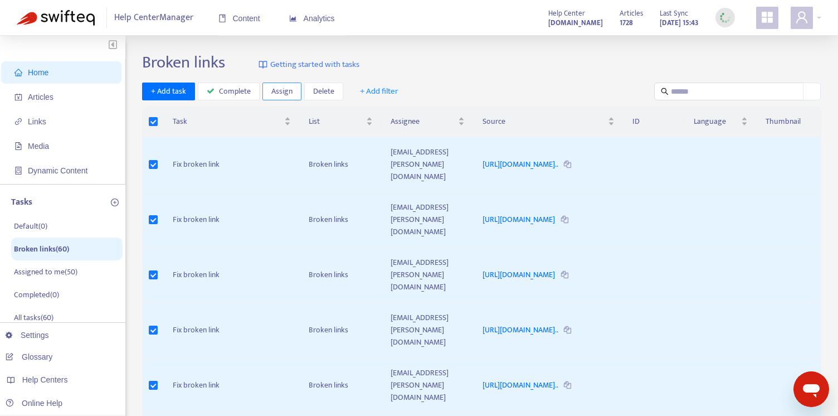
click at [281, 94] on span "Assign" at bounding box center [281, 91] width 21 height 12
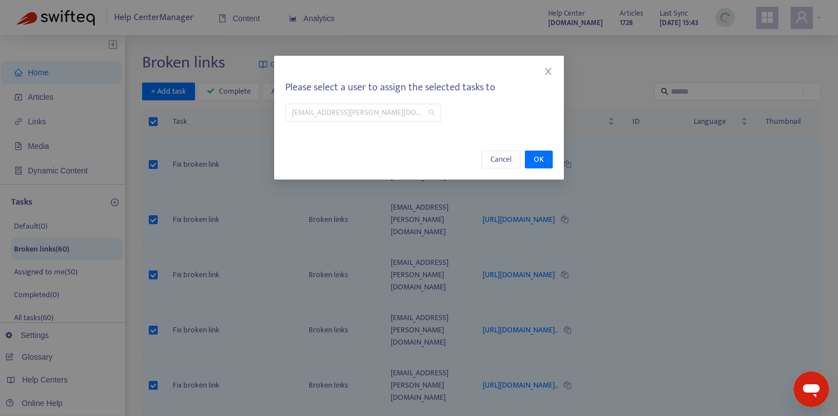
click at [343, 109] on span "[EMAIL_ADDRESS][PERSON_NAME][DOMAIN_NAME]" at bounding box center [363, 112] width 143 height 17
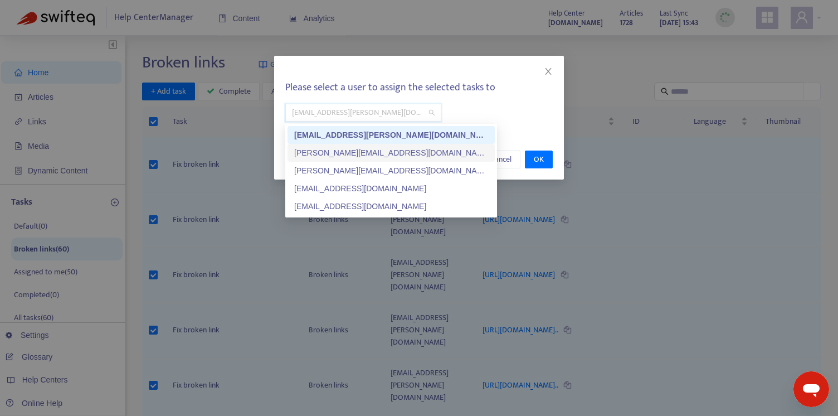
click at [334, 152] on div "[PERSON_NAME][EMAIL_ADDRESS][DOMAIN_NAME]" at bounding box center [391, 153] width 194 height 12
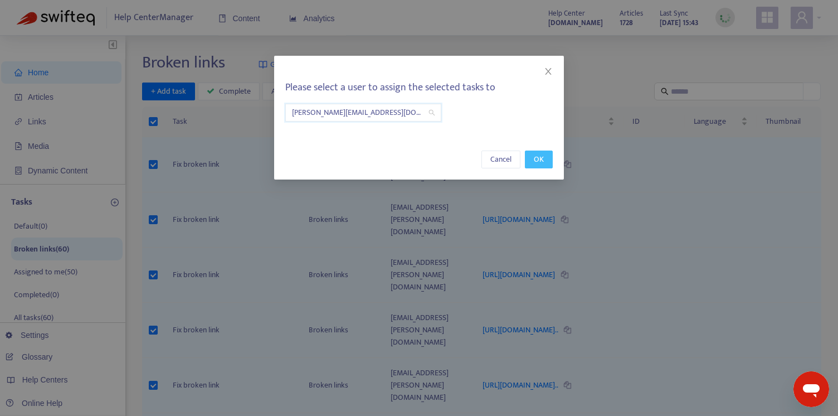
click at [541, 158] on span "OK" at bounding box center [539, 159] width 10 height 12
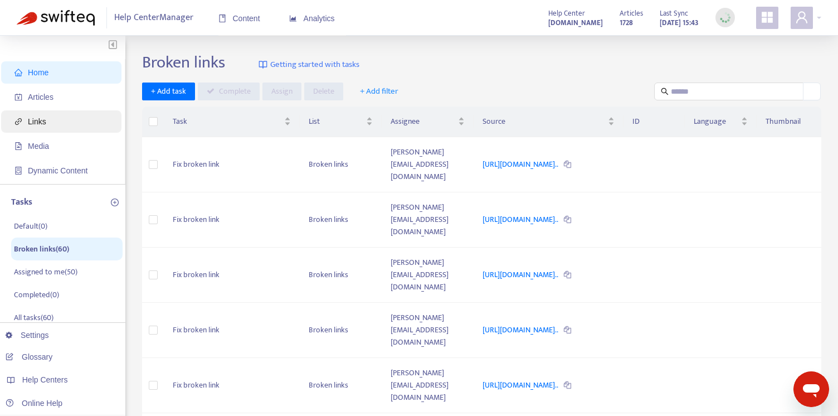
click at [45, 119] on span "Links" at bounding box center [37, 121] width 18 height 9
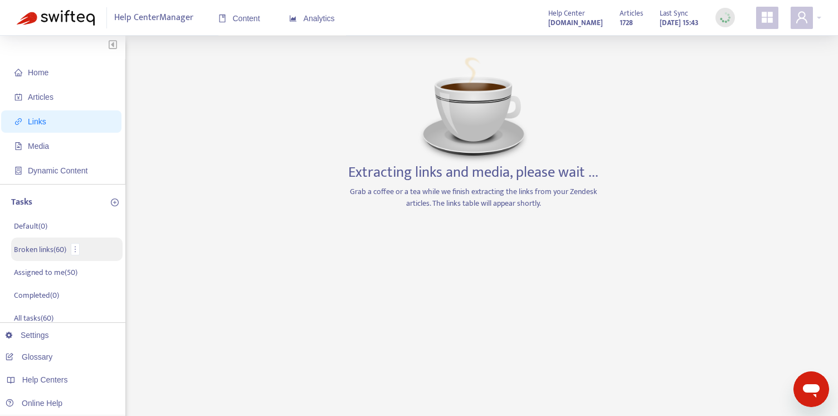
click at [47, 248] on p "Broken links ( 60 )" at bounding box center [40, 250] width 52 height 12
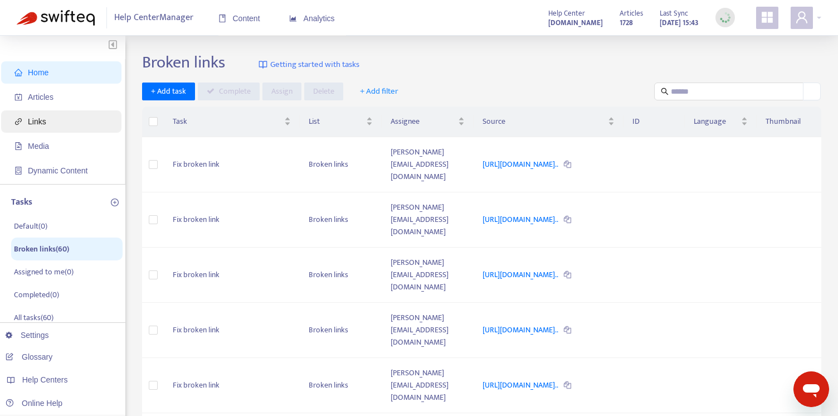
click at [36, 118] on span "Links" at bounding box center [37, 121] width 18 height 9
